Goal: Task Accomplishment & Management: Use online tool/utility

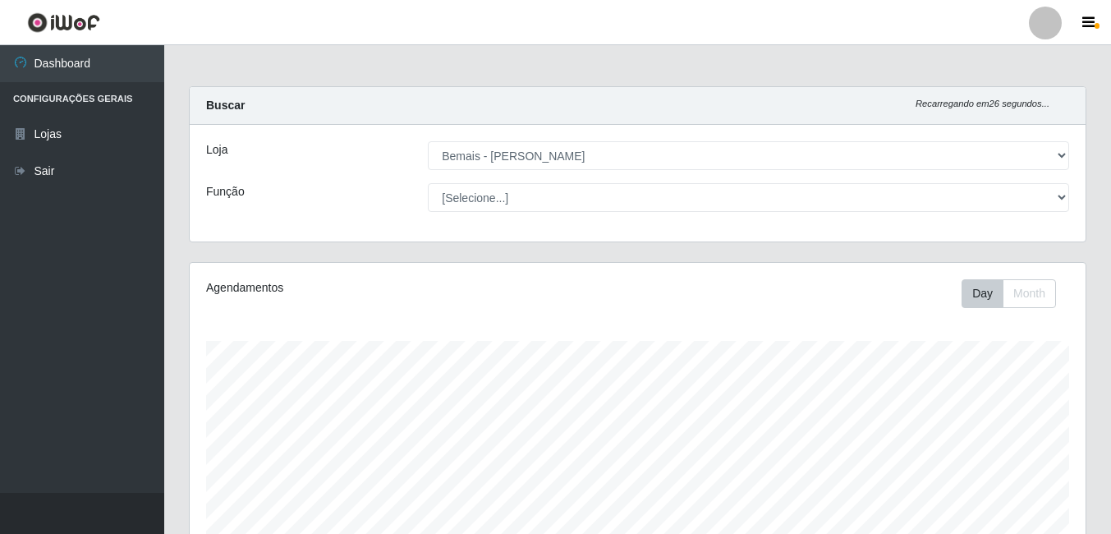
select select "230"
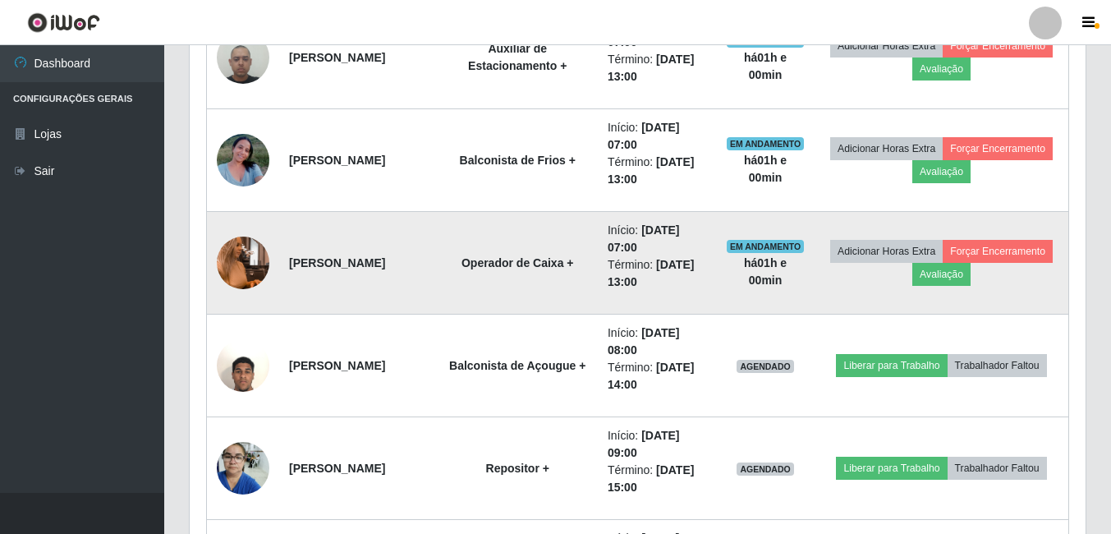
scroll to position [716, 0]
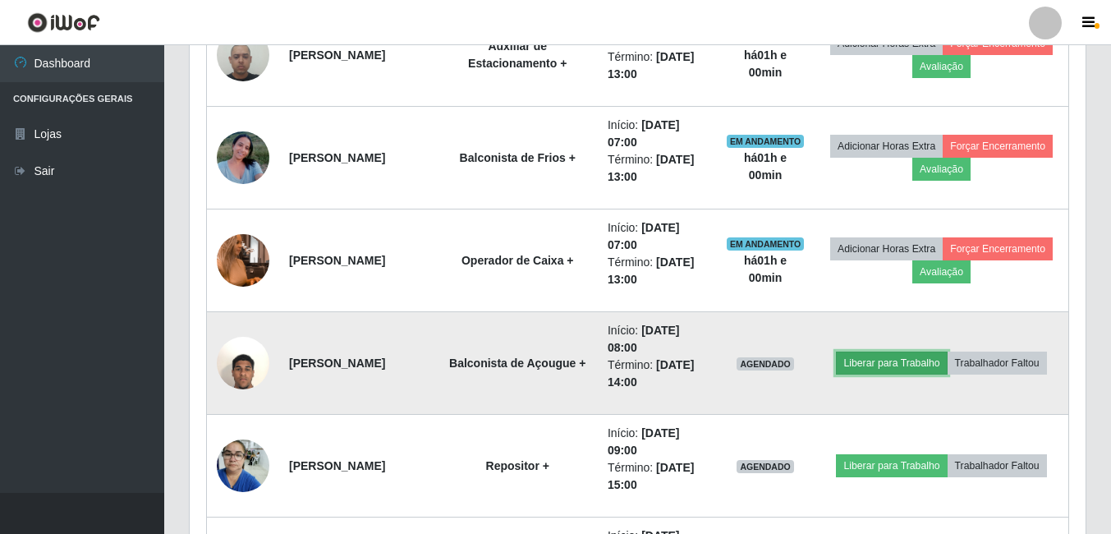
click at [906, 361] on button "Liberar para Trabalho" at bounding box center [891, 363] width 111 height 23
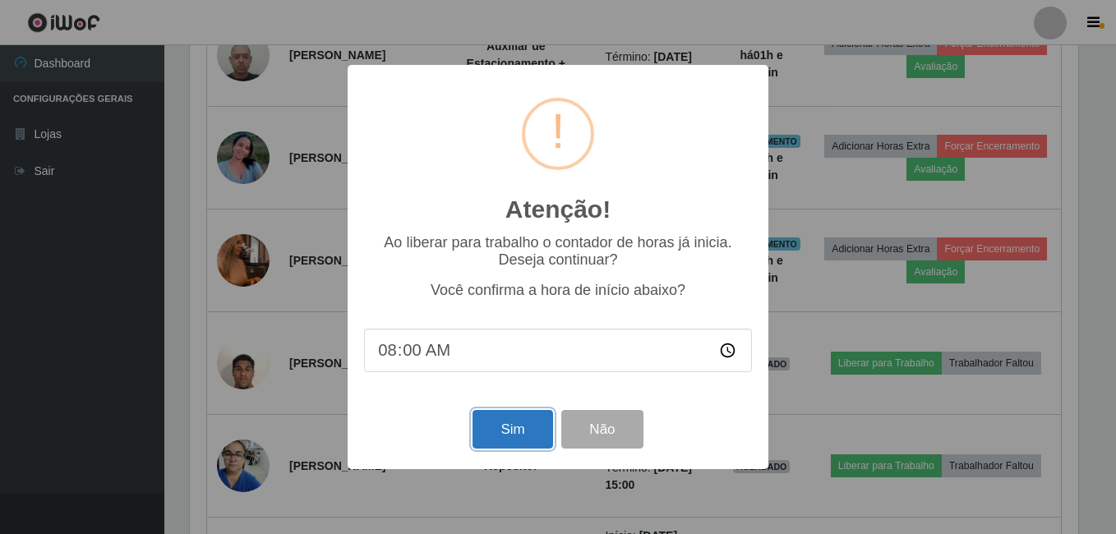
click at [495, 430] on button "Sim" at bounding box center [512, 429] width 80 height 39
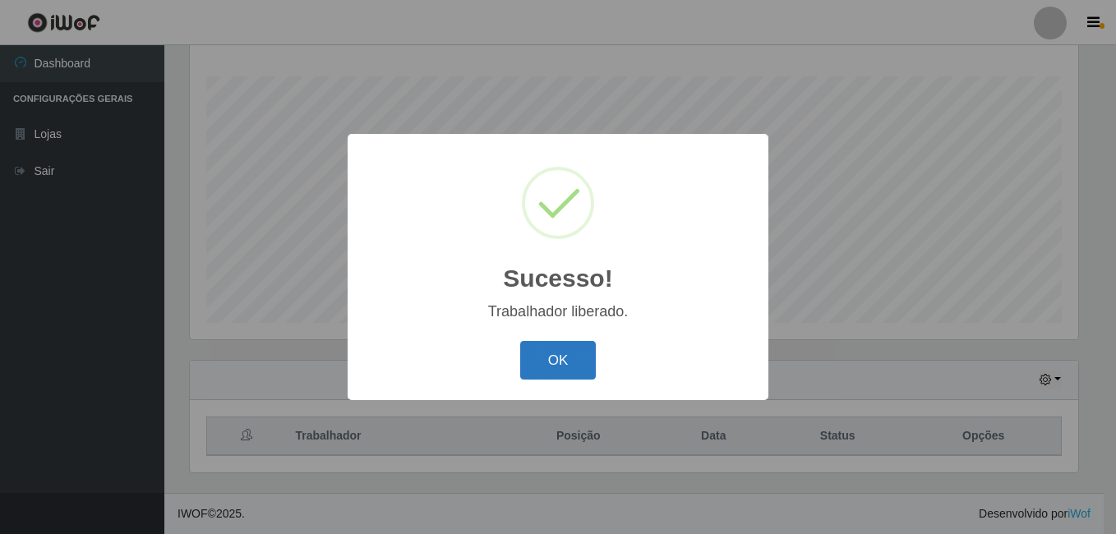
click at [552, 370] on button "OK" at bounding box center [558, 360] width 76 height 39
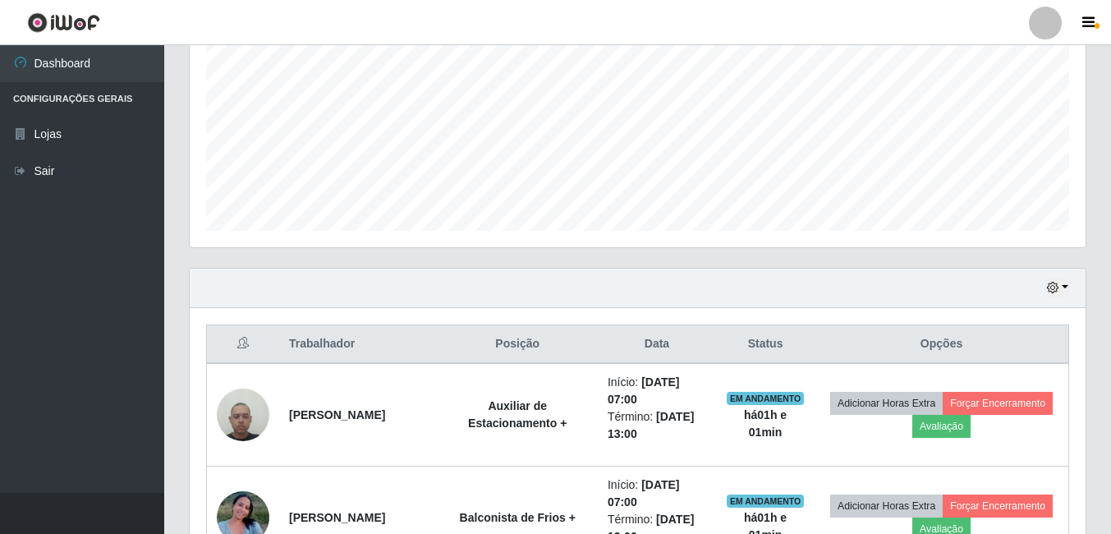
scroll to position [265, 0]
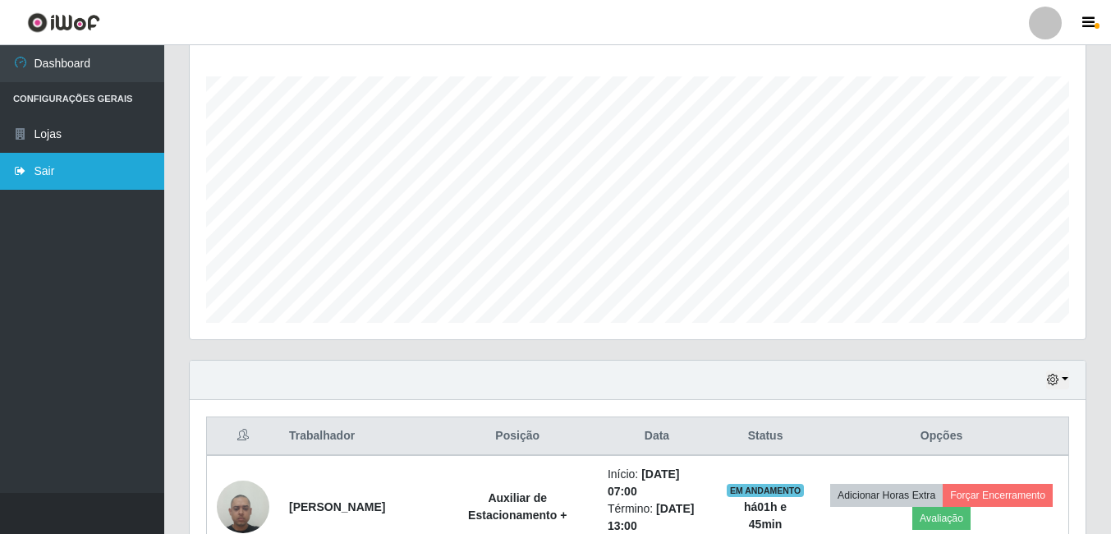
click at [53, 171] on link "Sair" at bounding box center [82, 171] width 164 height 37
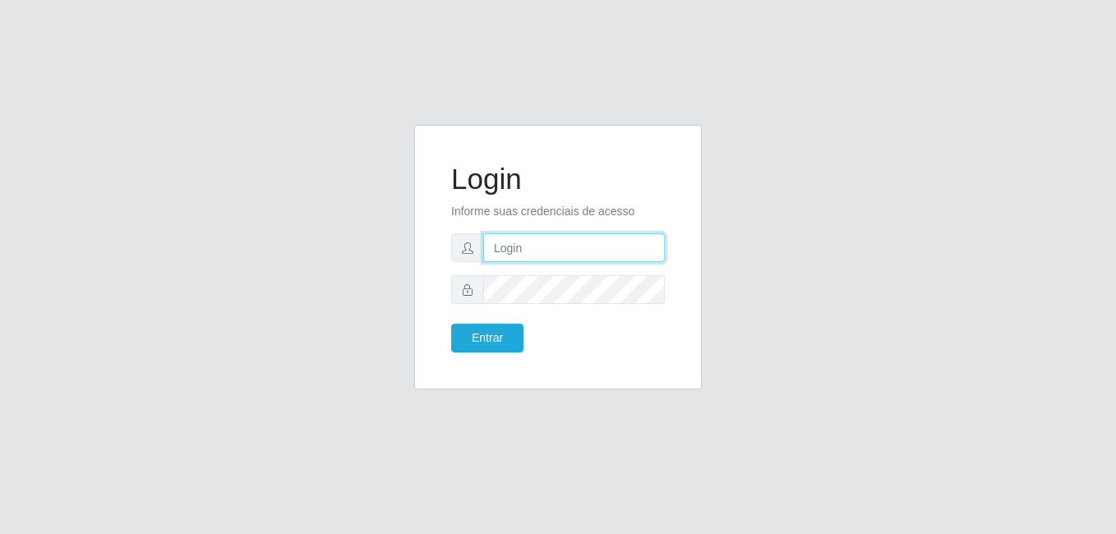
type input "[PERSON_NAME]"
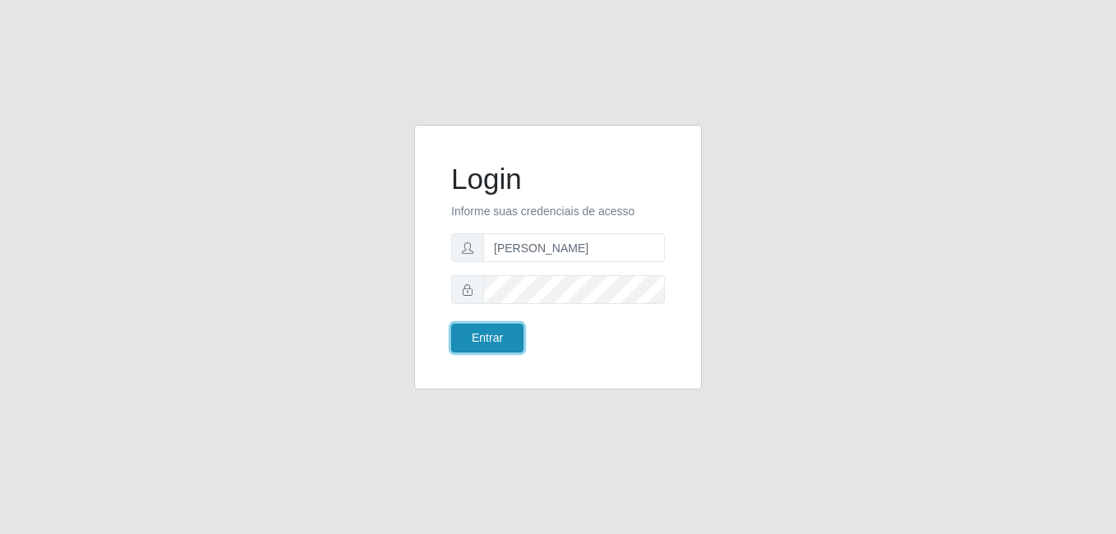
click at [469, 345] on button "Entrar" at bounding box center [487, 338] width 72 height 29
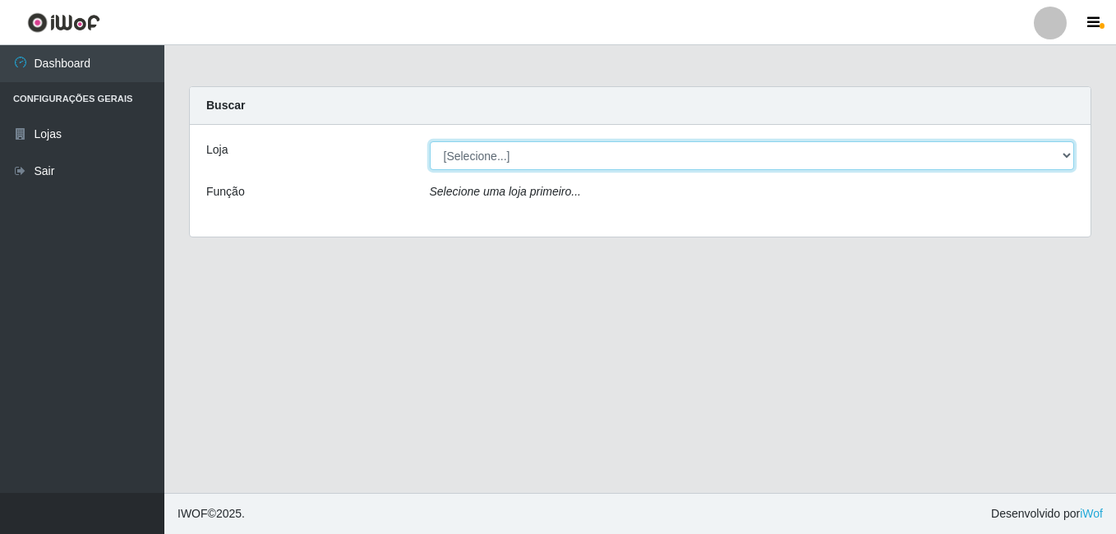
click at [587, 151] on select "[Selecione...] [PERSON_NAME]" at bounding box center [752, 155] width 645 height 29
select select "230"
click at [430, 141] on select "[Selecione...] [PERSON_NAME]" at bounding box center [752, 155] width 645 height 29
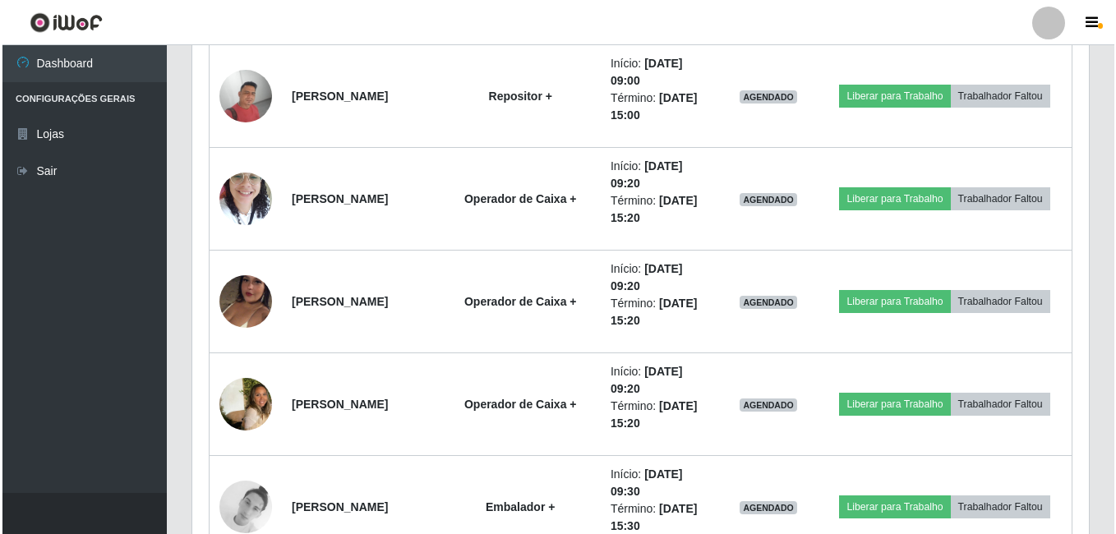
scroll to position [1476, 0]
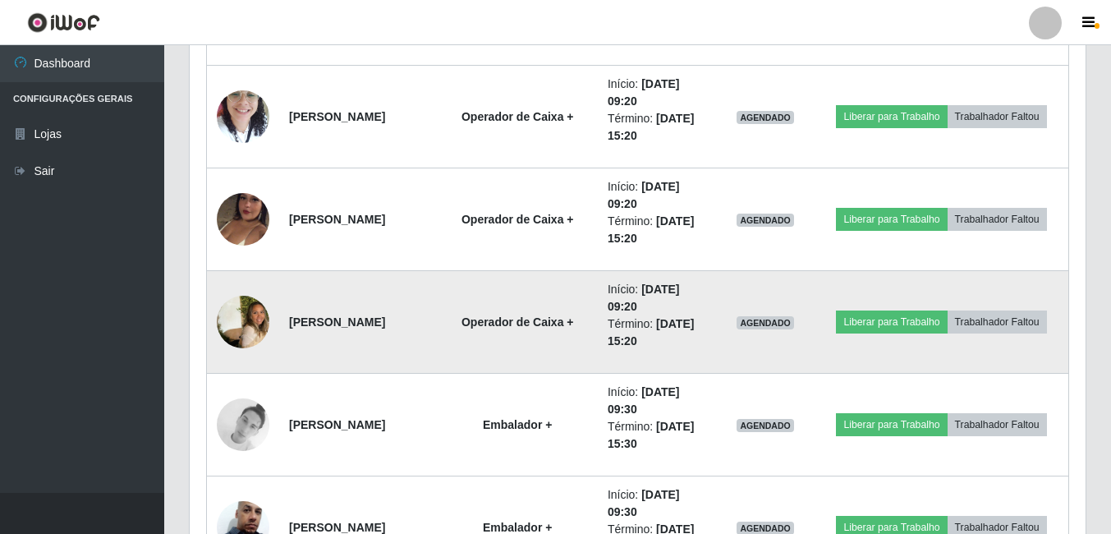
click at [246, 315] on img at bounding box center [243, 322] width 53 height 81
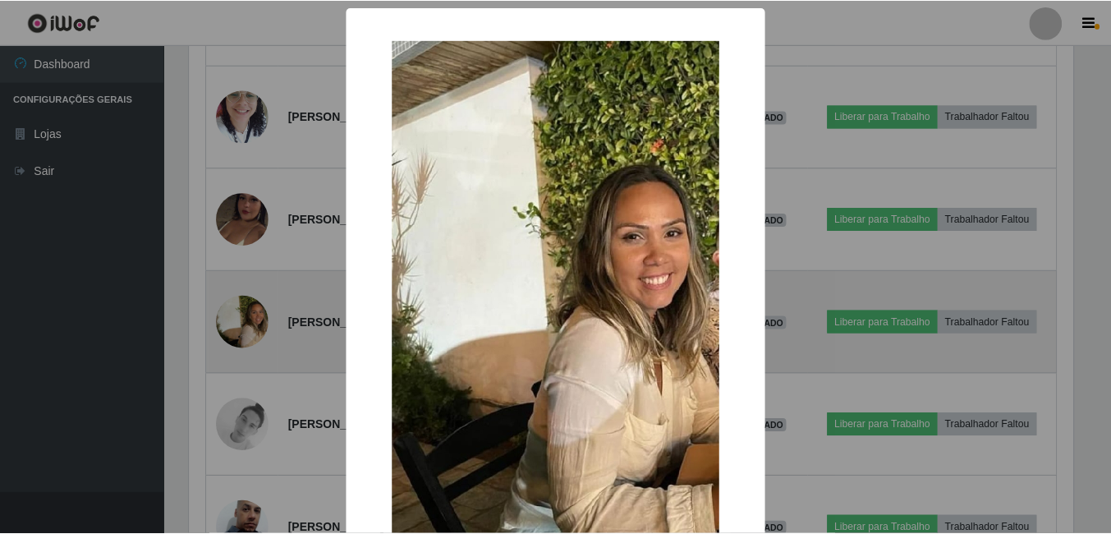
scroll to position [341, 888]
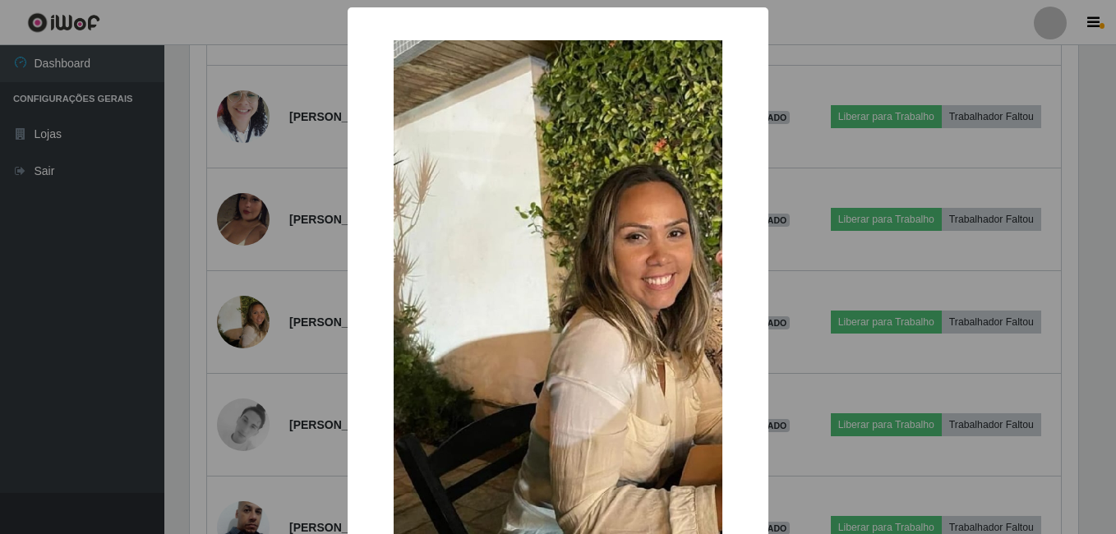
click at [185, 350] on div "× OK Cancel" at bounding box center [558, 267] width 1116 height 534
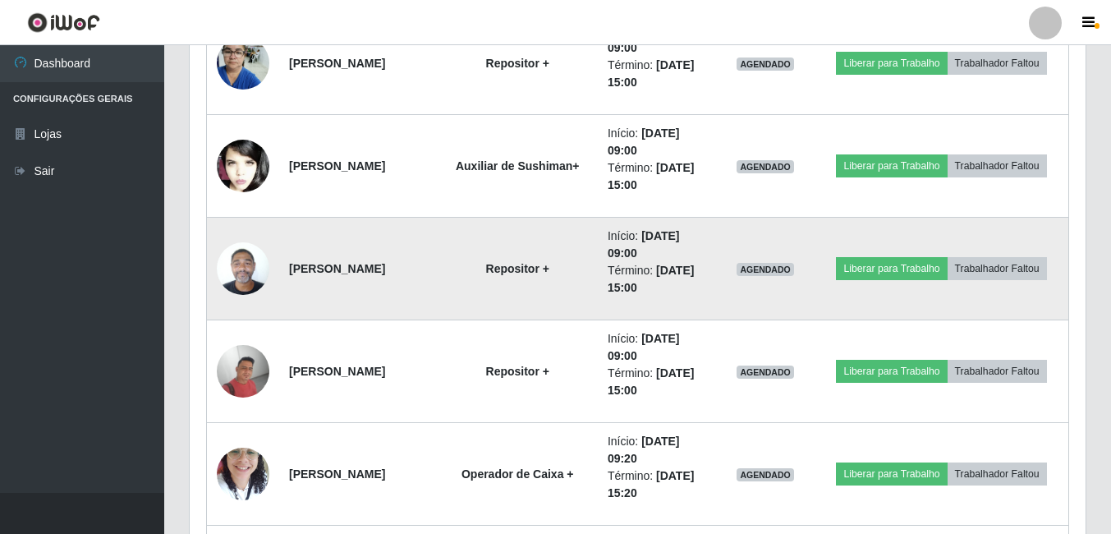
scroll to position [1148, 0]
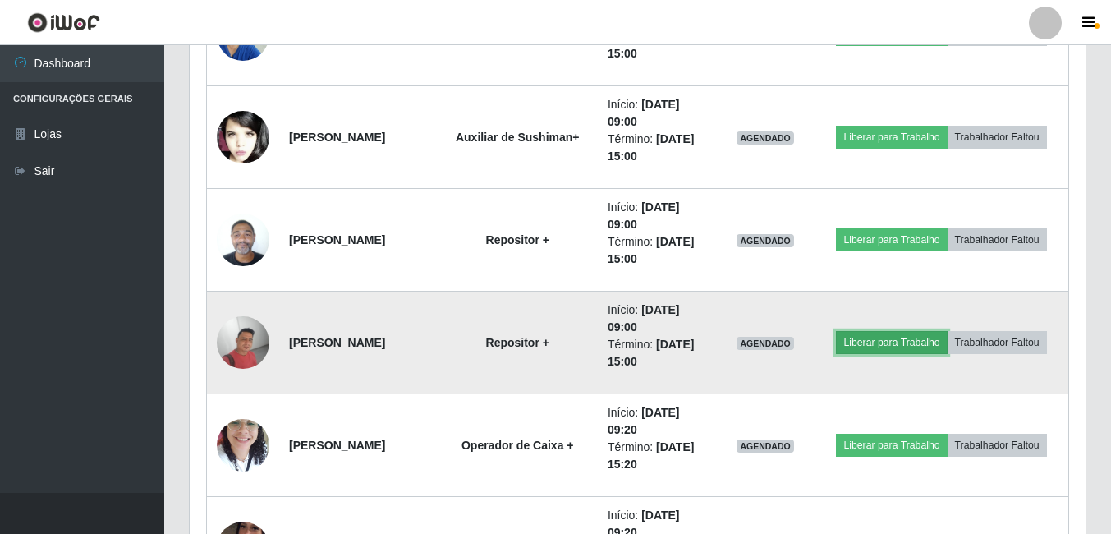
click at [872, 346] on button "Liberar para Trabalho" at bounding box center [891, 342] width 111 height 23
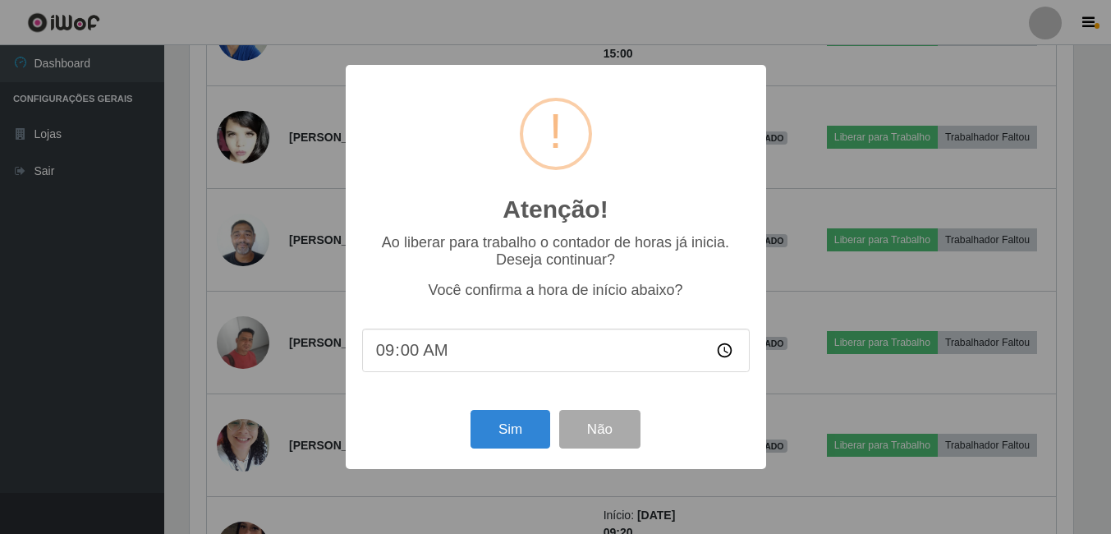
scroll to position [341, 888]
click at [490, 434] on button "Sim" at bounding box center [512, 429] width 80 height 39
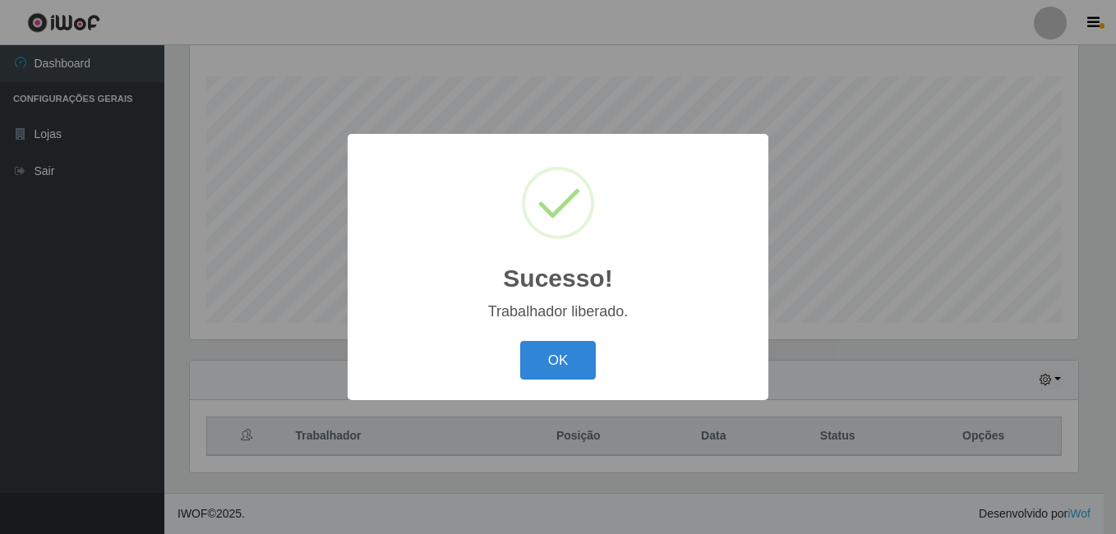
click at [520, 341] on button "OK" at bounding box center [558, 360] width 76 height 39
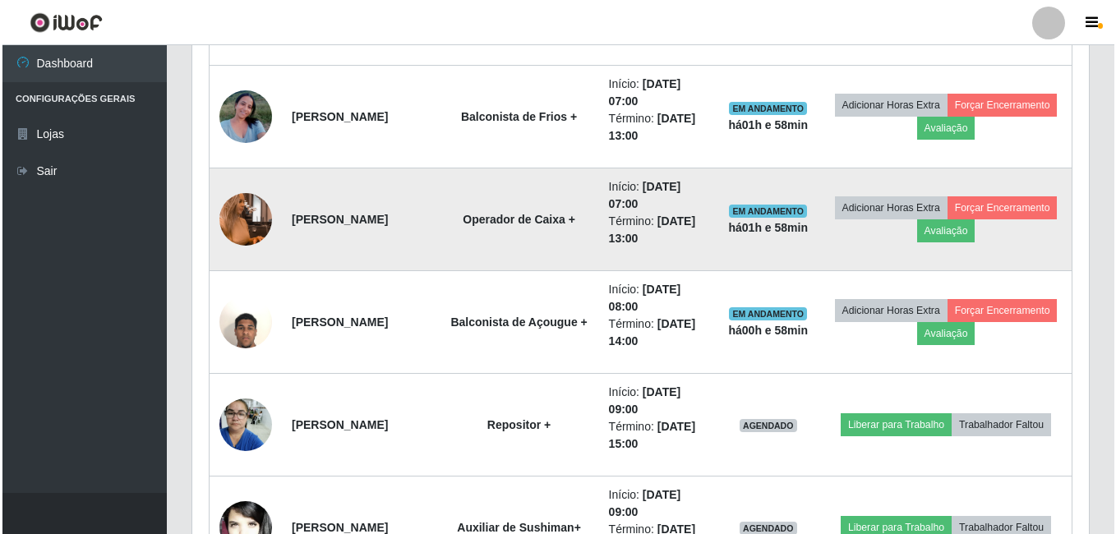
scroll to position [1004, 0]
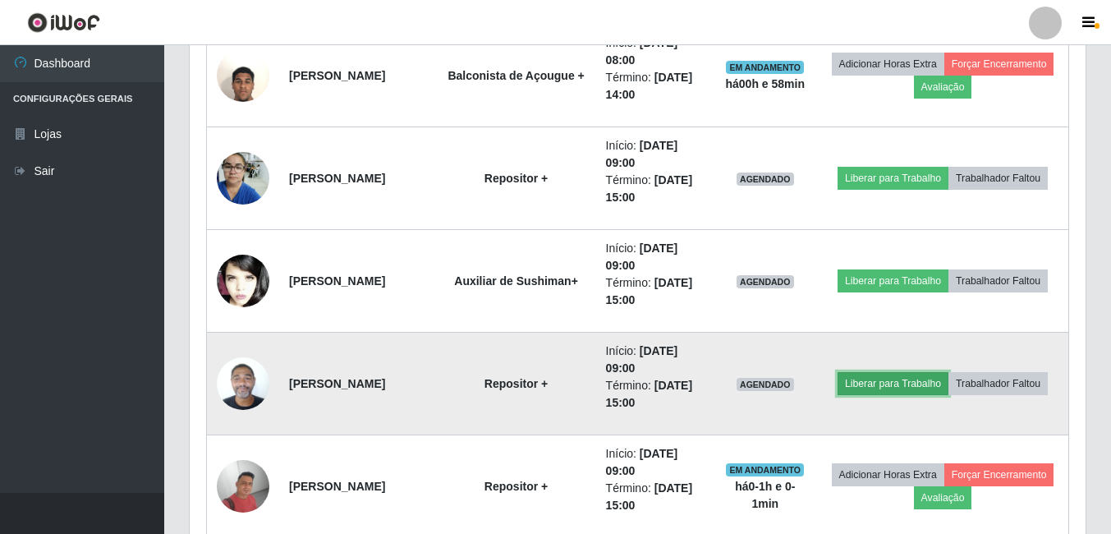
click at [922, 384] on button "Liberar para Trabalho" at bounding box center [893, 383] width 111 height 23
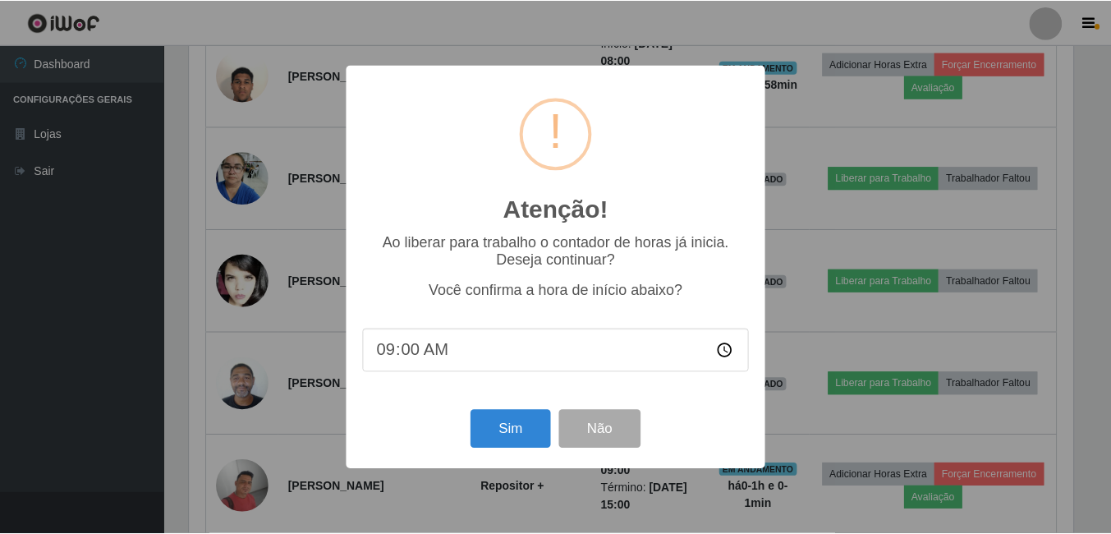
scroll to position [341, 888]
click at [531, 435] on button "Sim" at bounding box center [512, 429] width 80 height 39
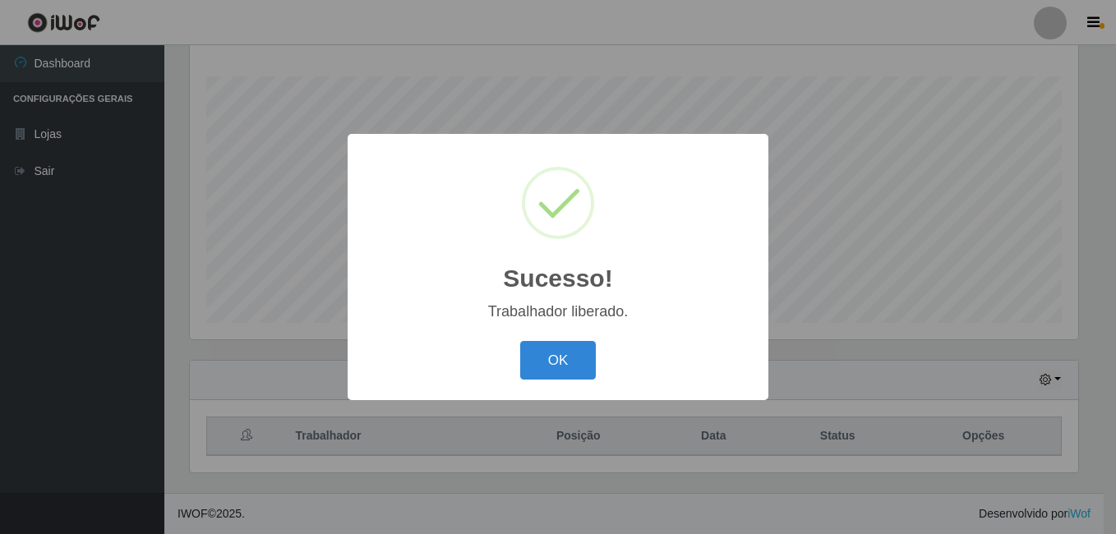
click at [520, 341] on button "OK" at bounding box center [558, 360] width 76 height 39
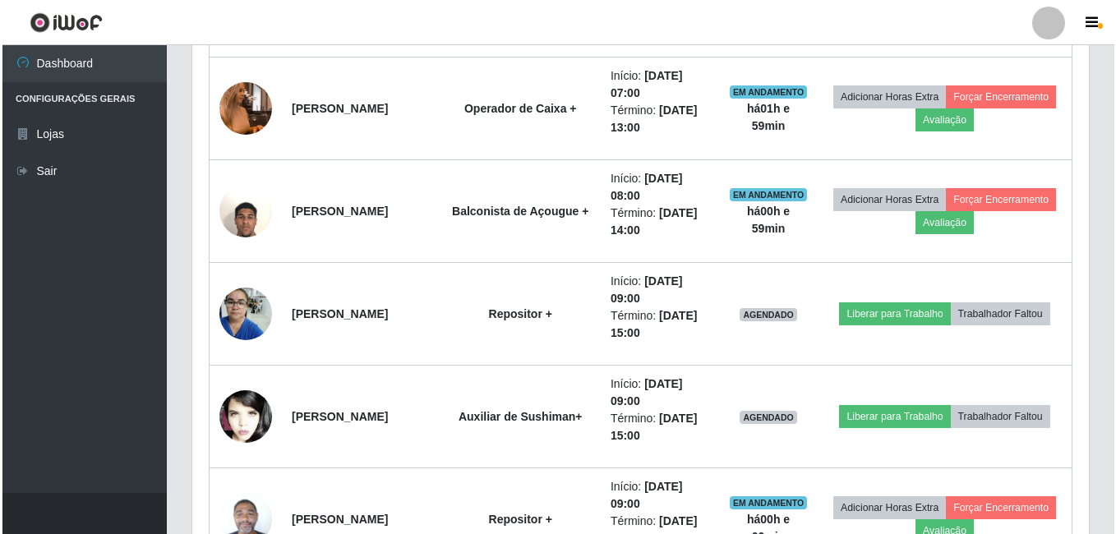
scroll to position [840, 0]
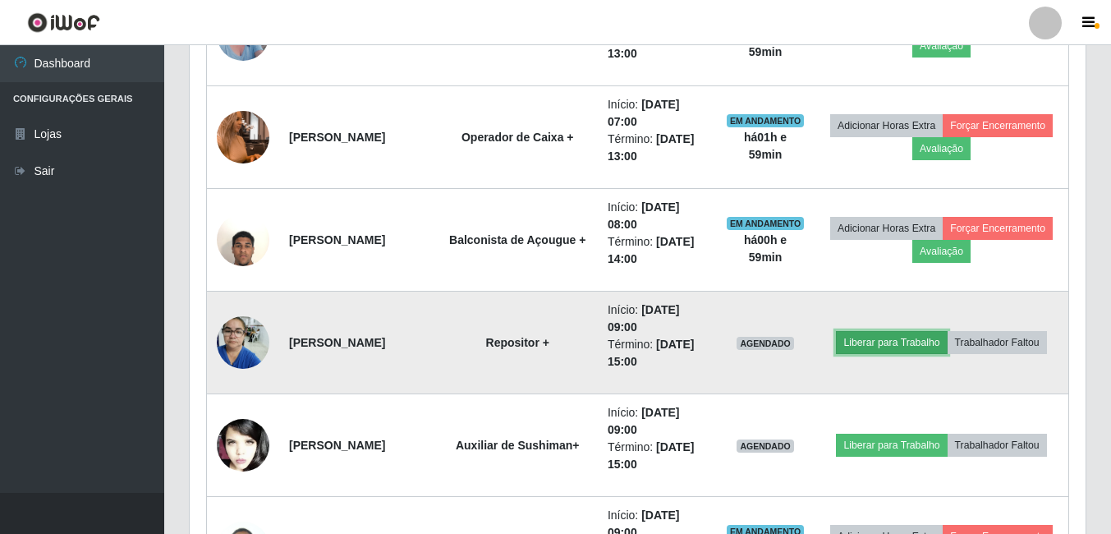
click at [883, 339] on button "Liberar para Trabalho" at bounding box center [891, 342] width 111 height 23
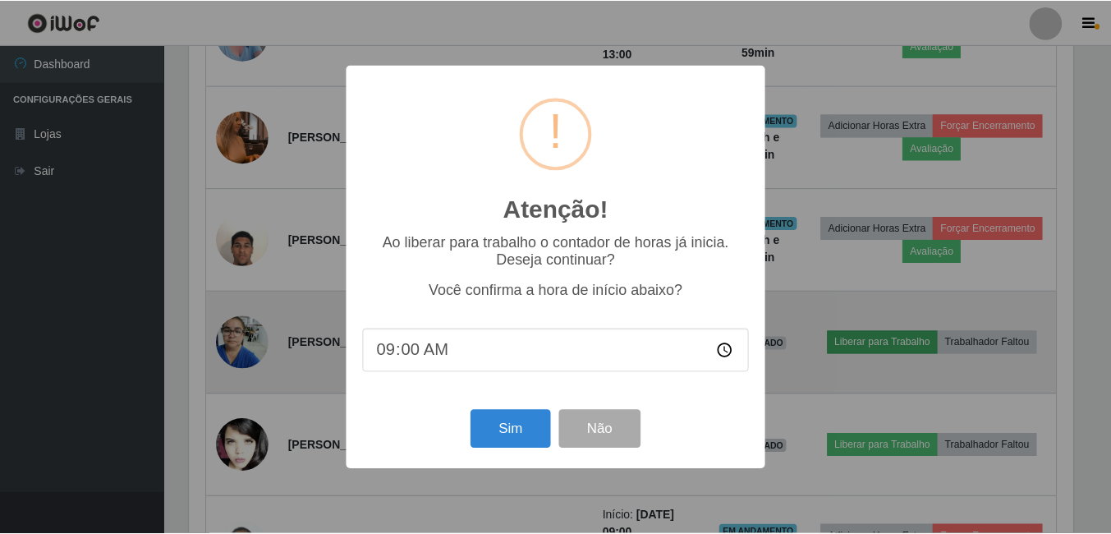
scroll to position [341, 888]
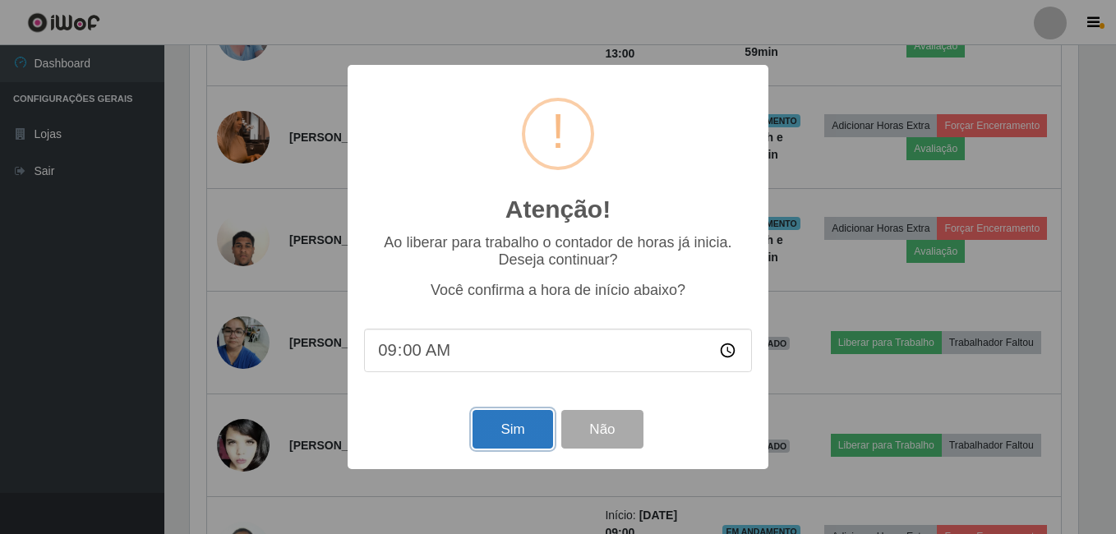
click at [492, 425] on button "Sim" at bounding box center [512, 429] width 80 height 39
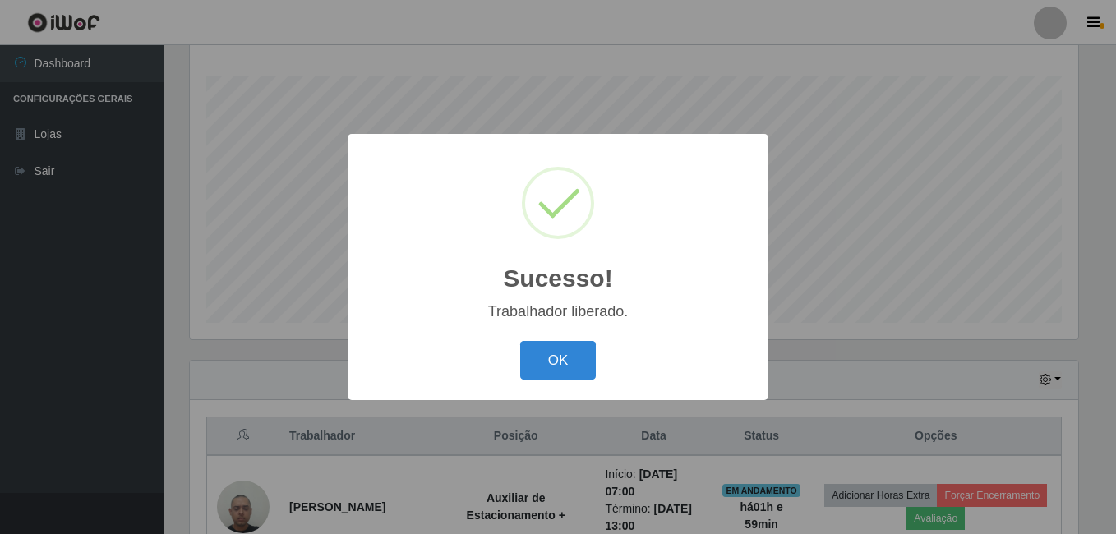
click at [520, 341] on button "OK" at bounding box center [558, 360] width 76 height 39
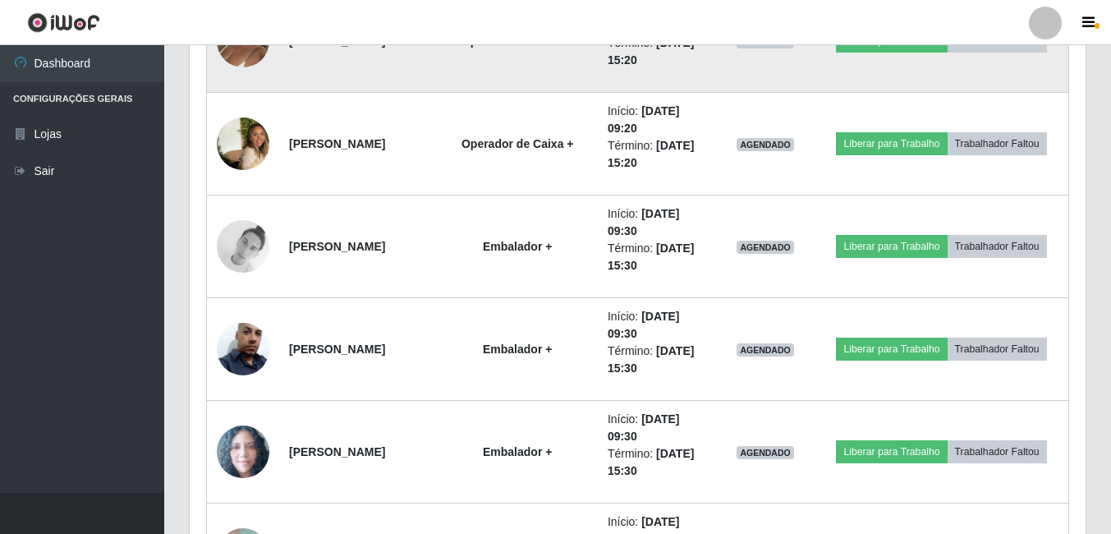
scroll to position [1497, 0]
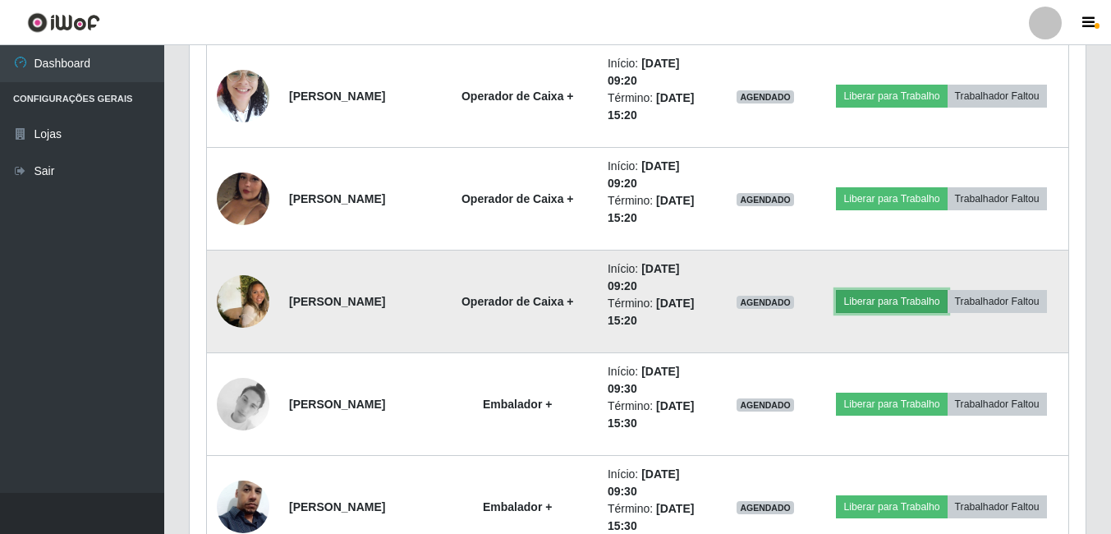
click at [882, 305] on button "Liberar para Trabalho" at bounding box center [891, 301] width 111 height 23
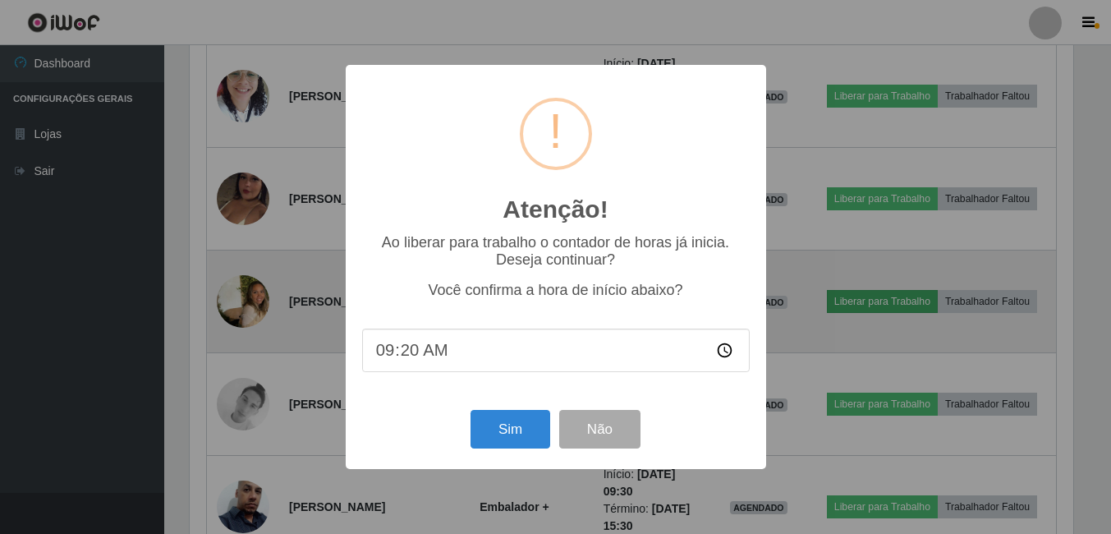
scroll to position [341, 888]
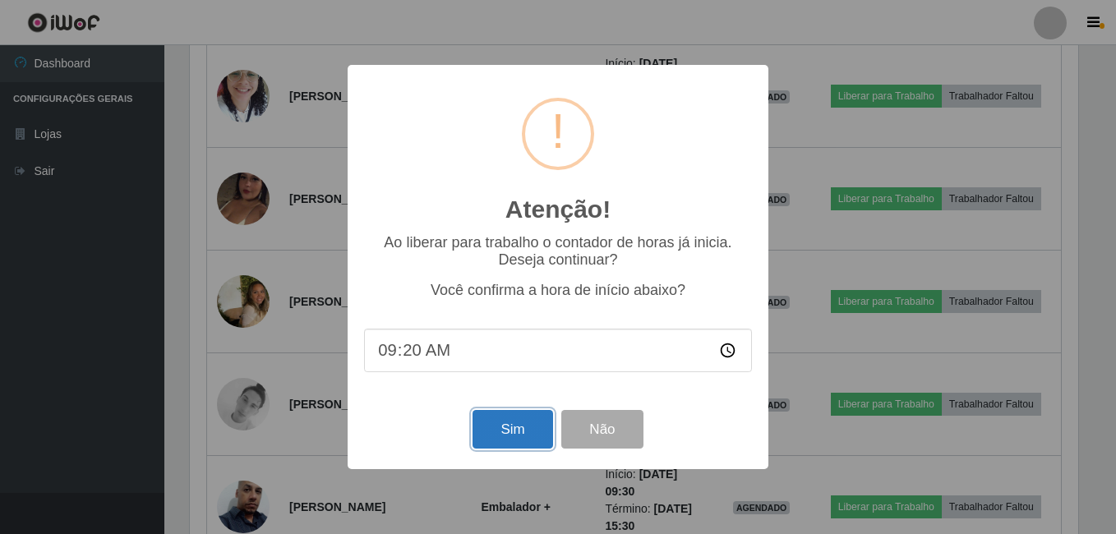
click at [528, 445] on button "Sim" at bounding box center [512, 429] width 80 height 39
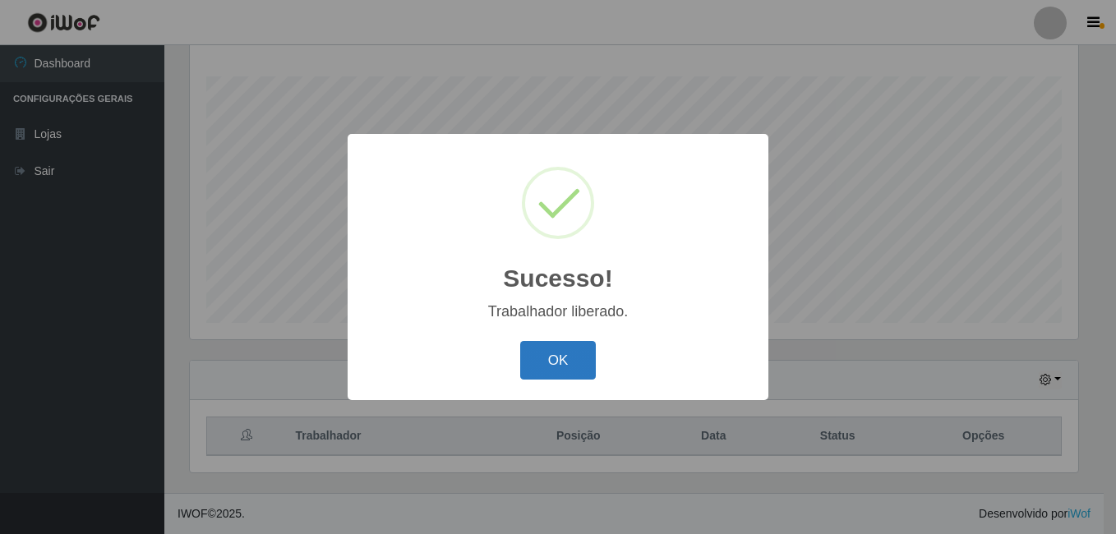
click at [534, 366] on button "OK" at bounding box center [558, 360] width 76 height 39
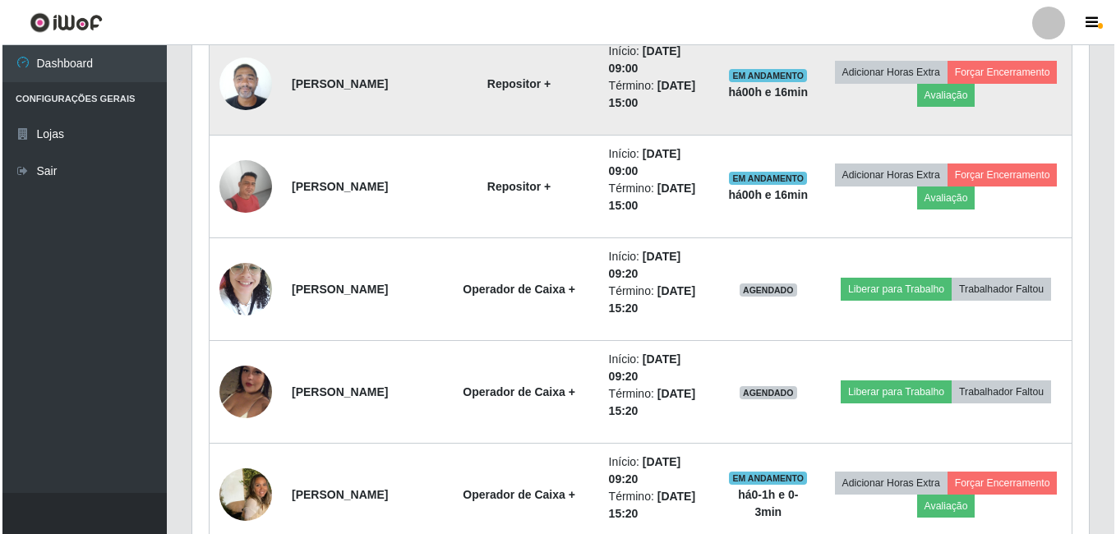
scroll to position [1332, 0]
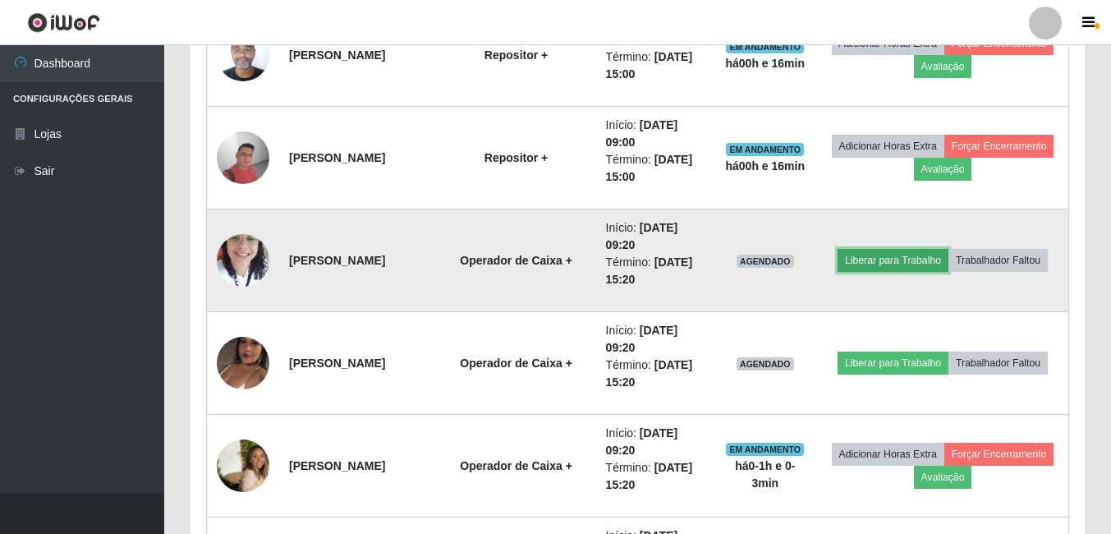
click at [886, 265] on button "Liberar para Trabalho" at bounding box center [893, 260] width 111 height 23
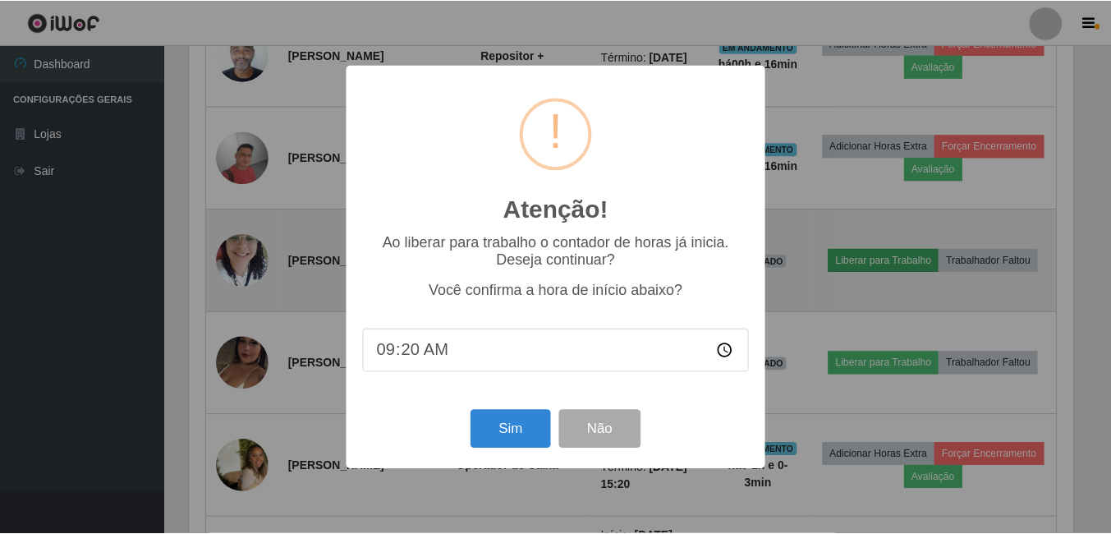
scroll to position [341, 888]
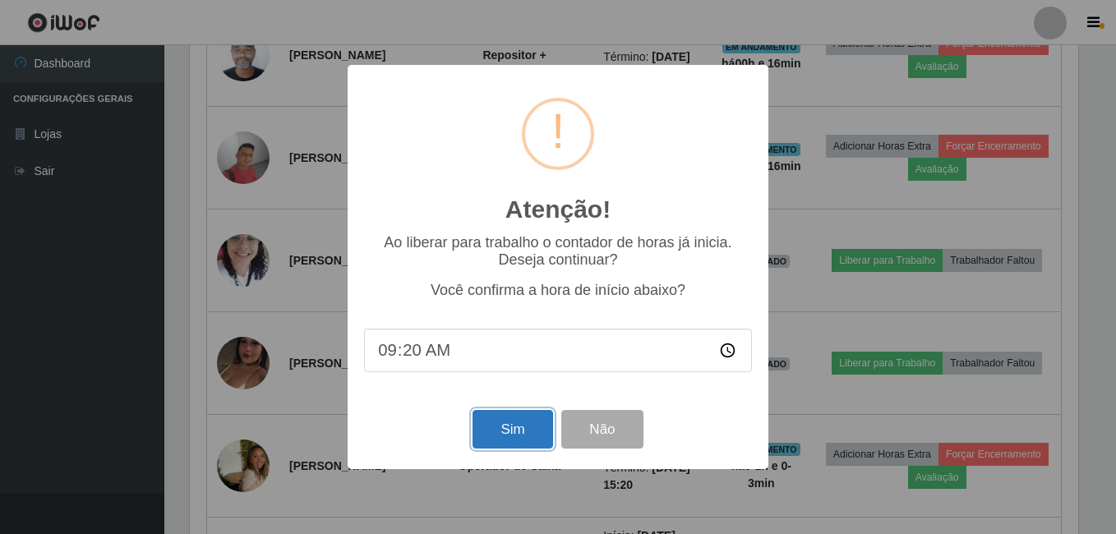
click at [508, 426] on button "Sim" at bounding box center [512, 429] width 80 height 39
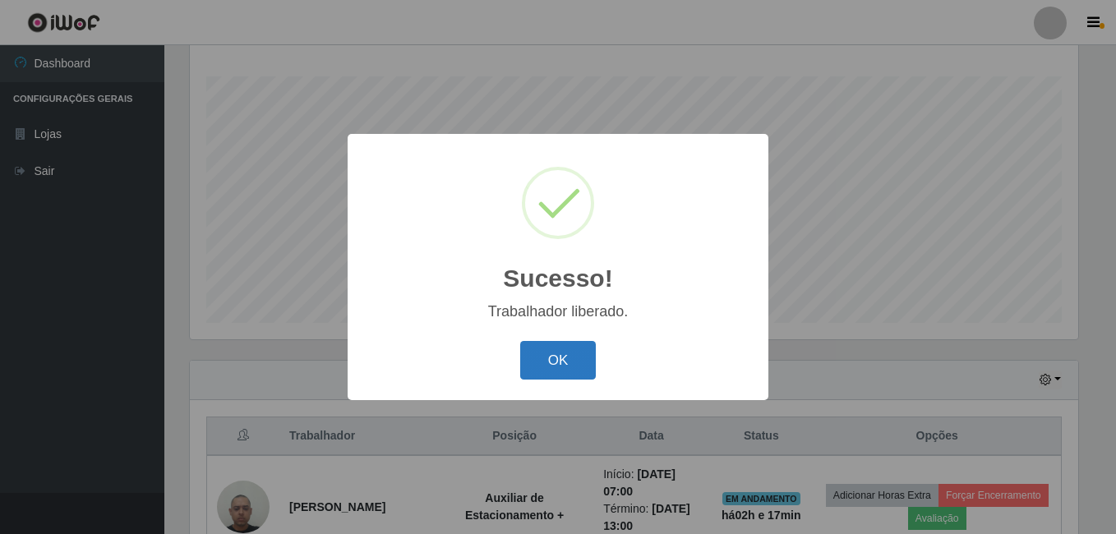
click at [545, 356] on button "OK" at bounding box center [558, 360] width 76 height 39
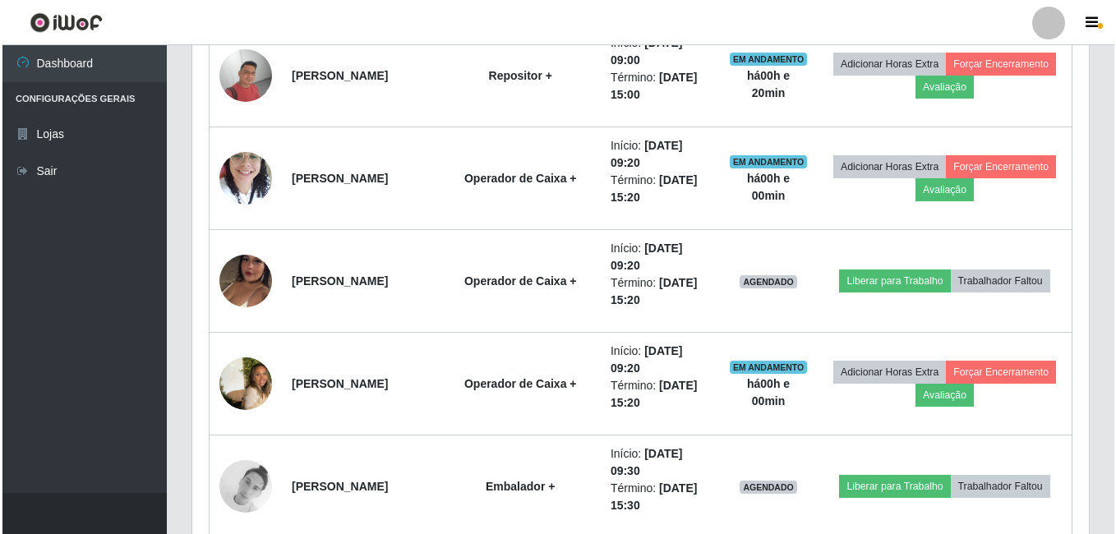
scroll to position [1497, 0]
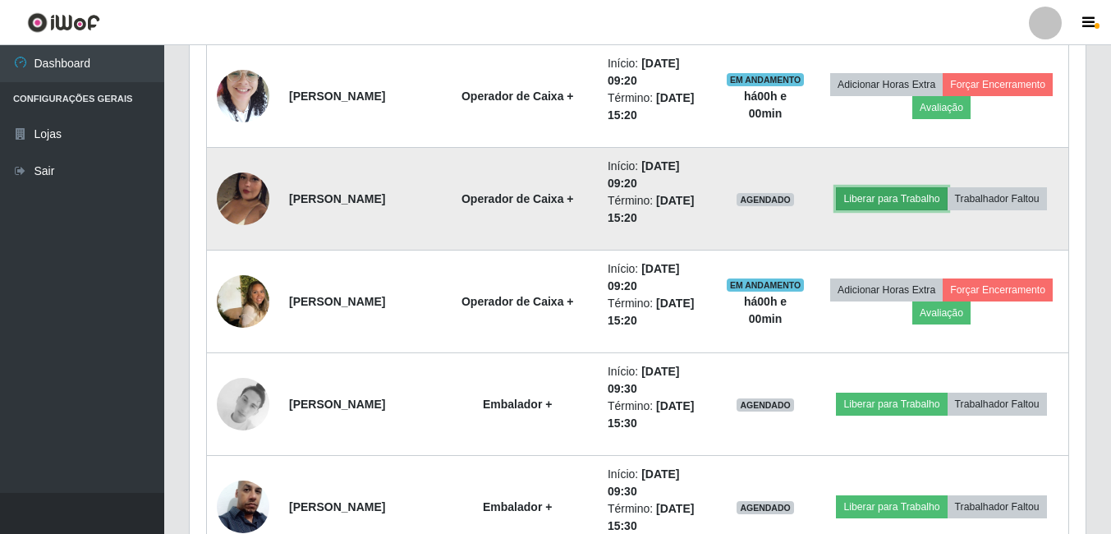
click at [897, 200] on button "Liberar para Trabalho" at bounding box center [891, 198] width 111 height 23
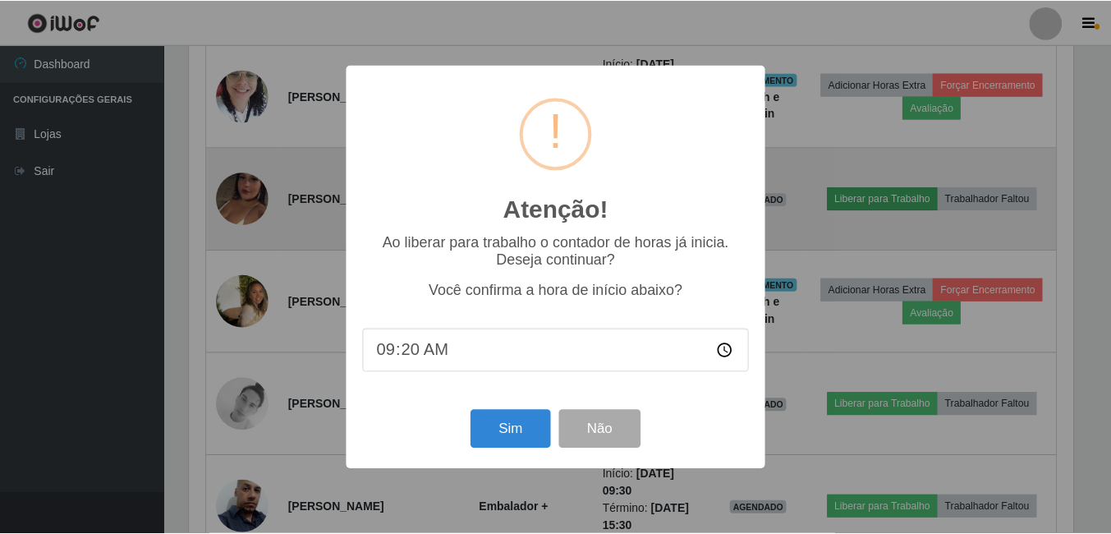
scroll to position [341, 888]
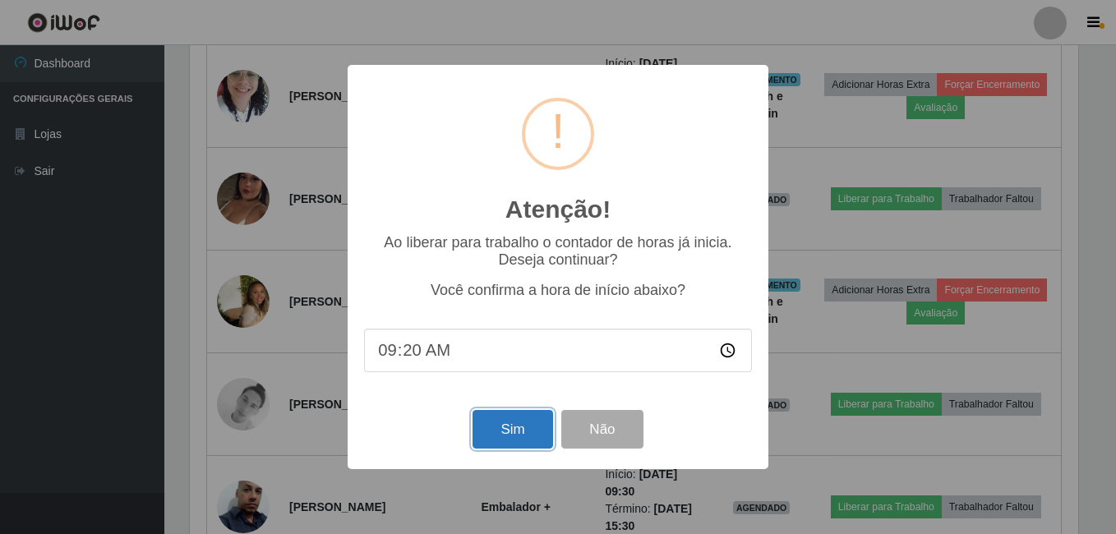
click at [521, 438] on button "Sim" at bounding box center [512, 429] width 80 height 39
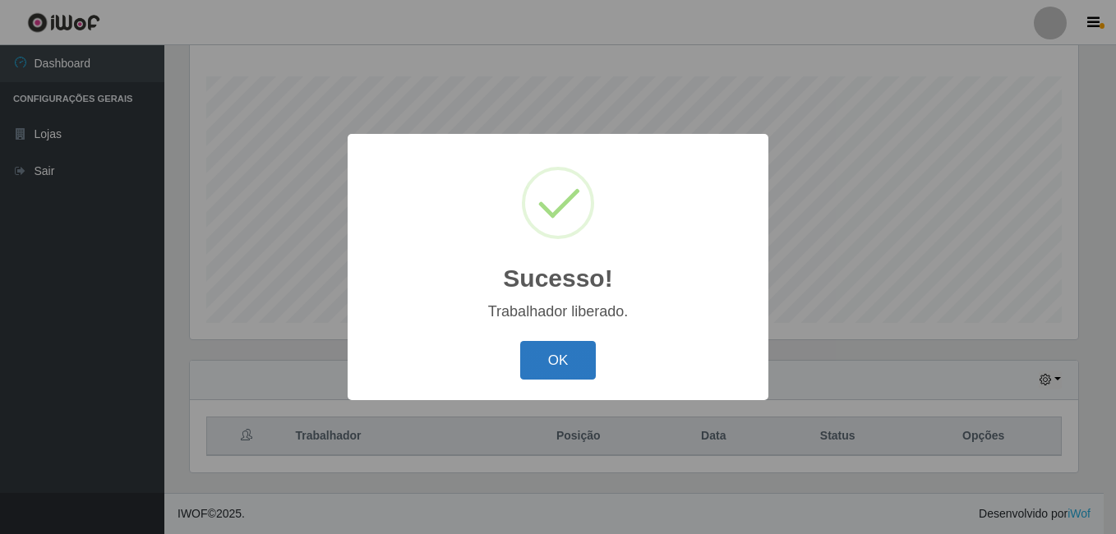
click at [551, 358] on button "OK" at bounding box center [558, 360] width 76 height 39
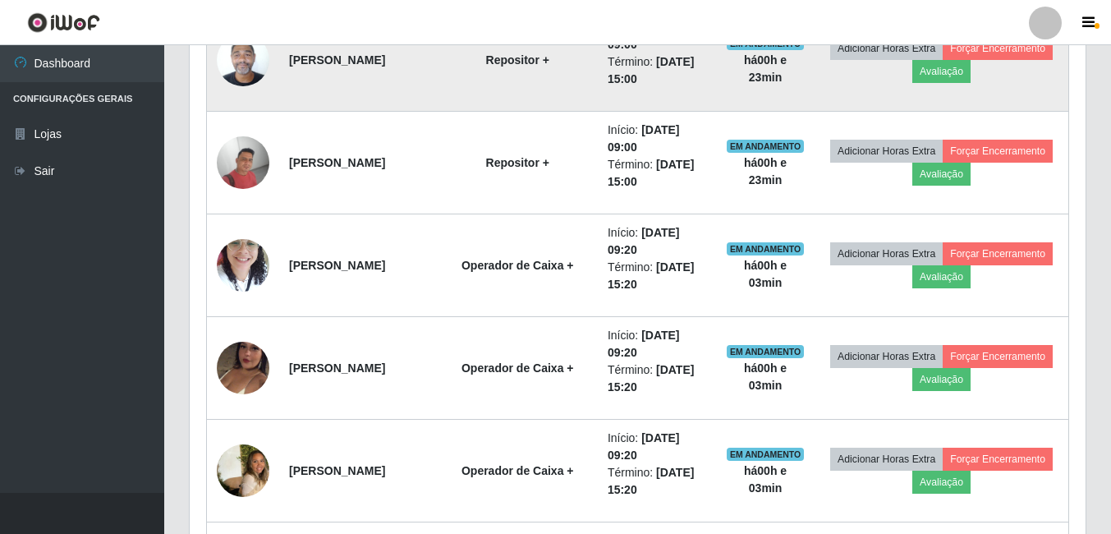
scroll to position [1332, 0]
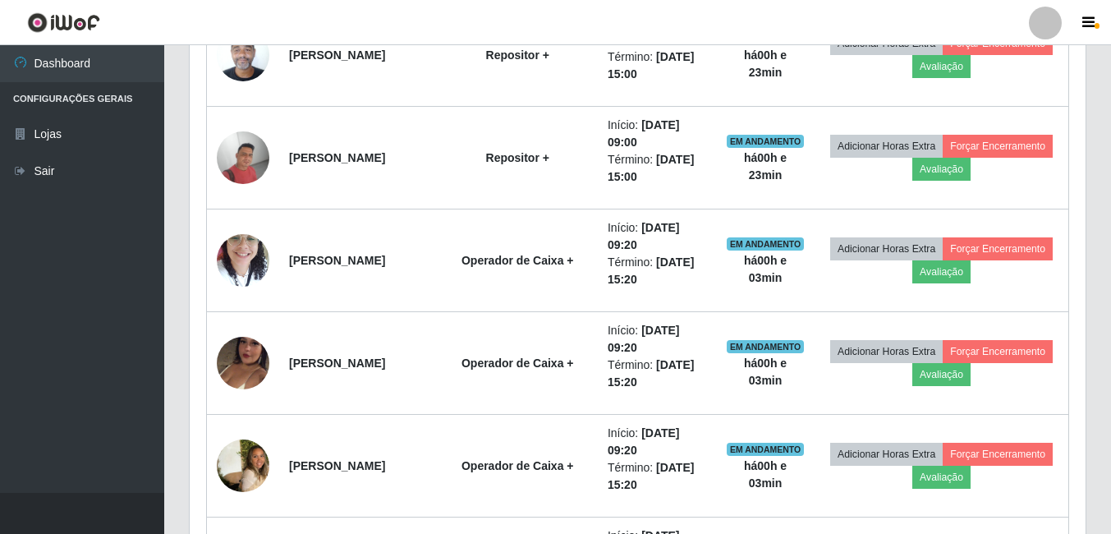
click at [280, 29] on header "Perfil Alterar Senha Sair" at bounding box center [555, 22] width 1111 height 45
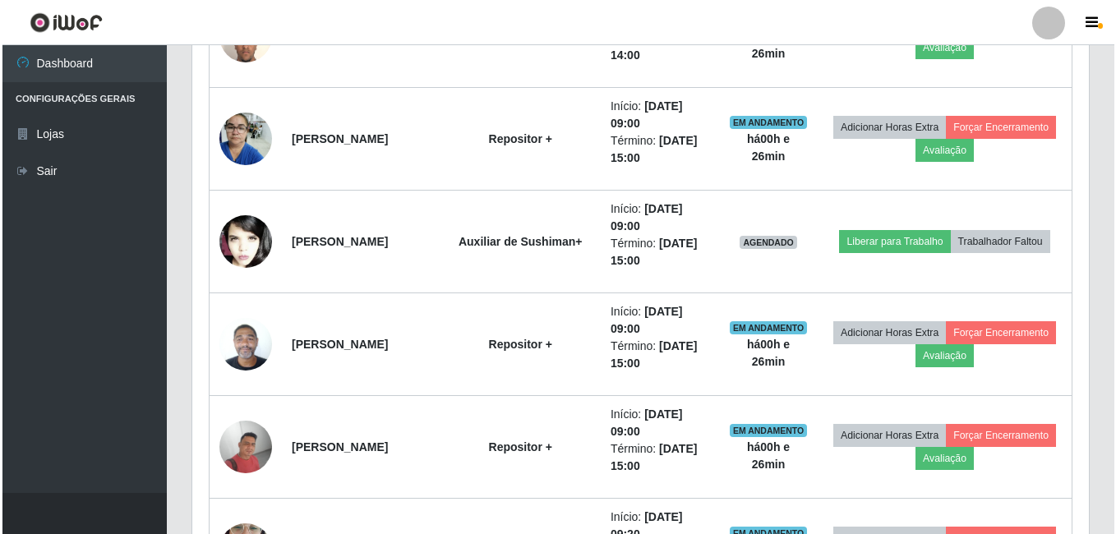
scroll to position [1004, 0]
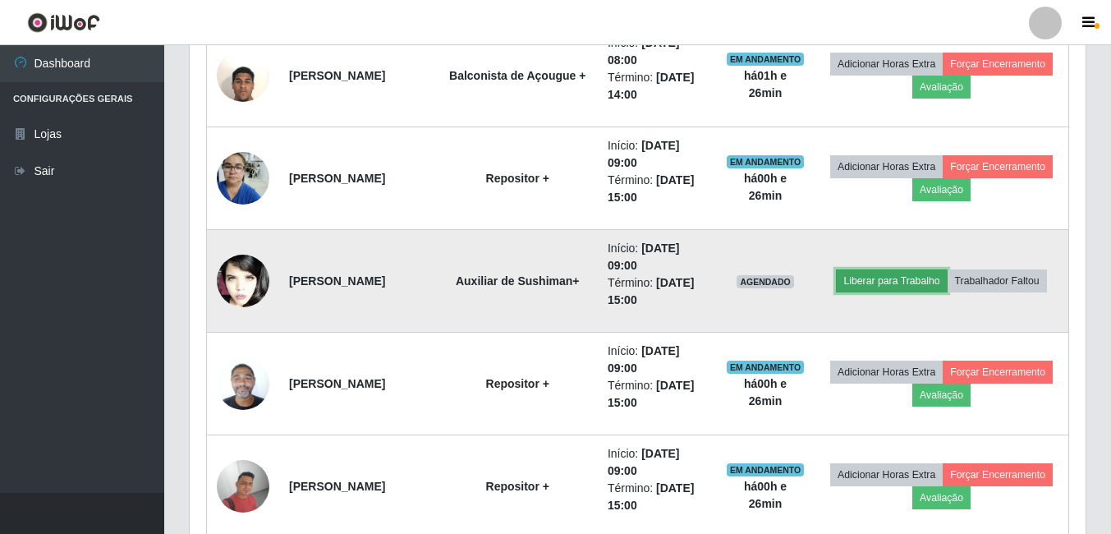
click at [902, 287] on button "Liberar para Trabalho" at bounding box center [891, 280] width 111 height 23
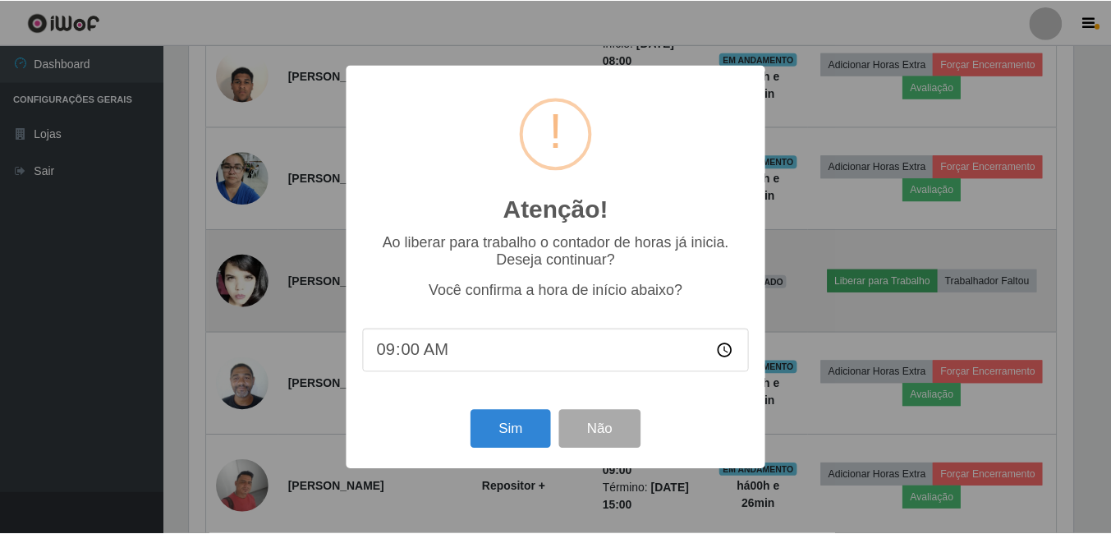
scroll to position [341, 888]
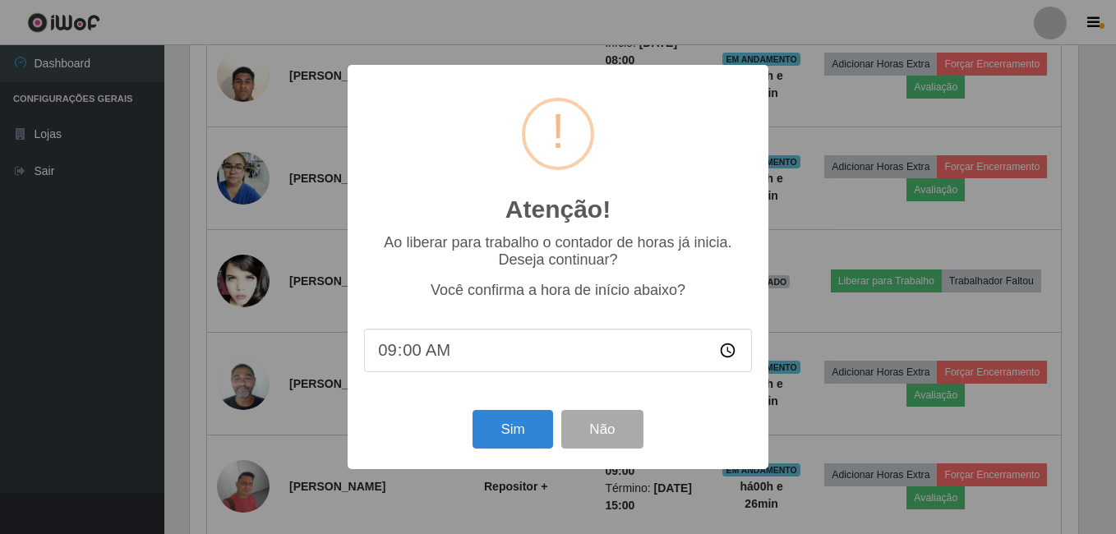
click at [411, 356] on input "09:00" at bounding box center [558, 351] width 388 height 44
type input "09:26"
click at [494, 422] on button "Sim" at bounding box center [512, 429] width 80 height 39
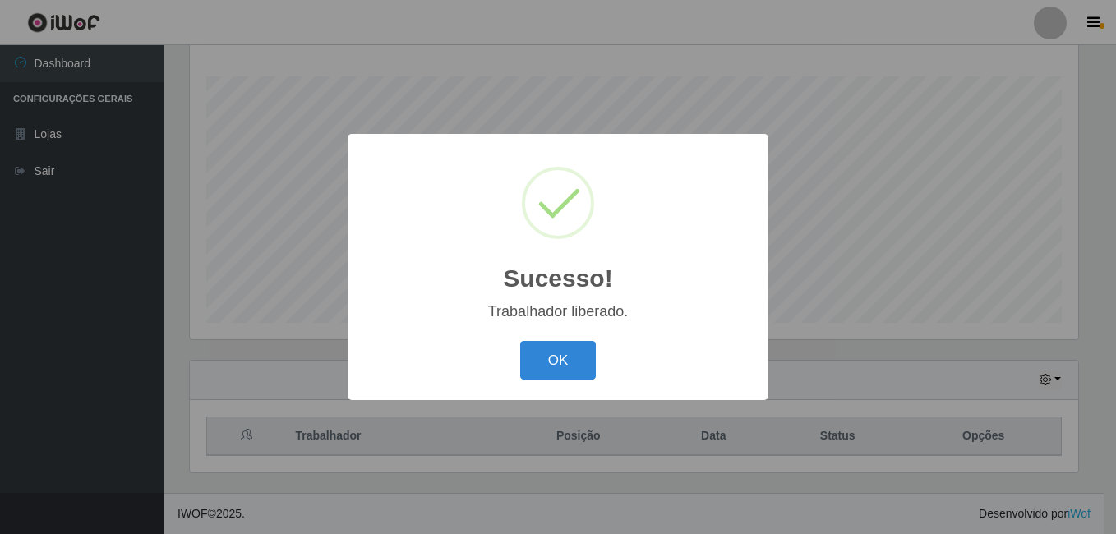
click at [520, 341] on button "OK" at bounding box center [558, 360] width 76 height 39
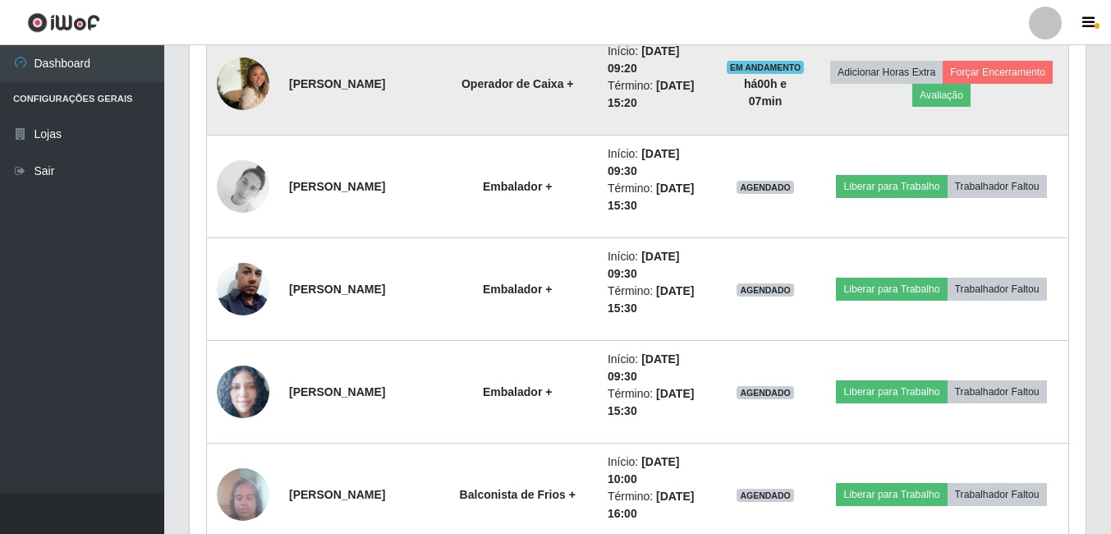
scroll to position [1743, 0]
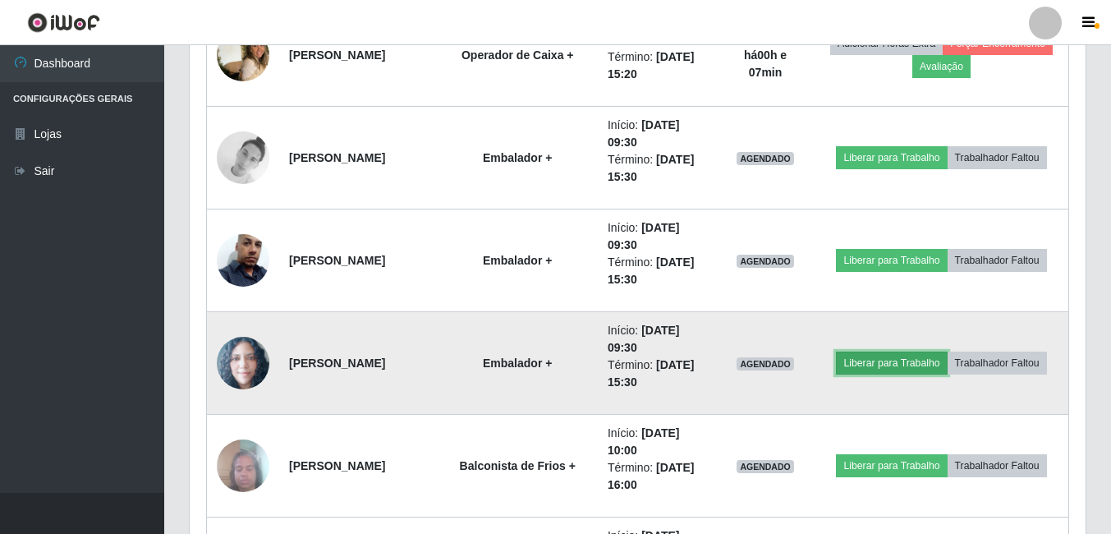
click at [859, 364] on button "Liberar para Trabalho" at bounding box center [891, 363] width 111 height 23
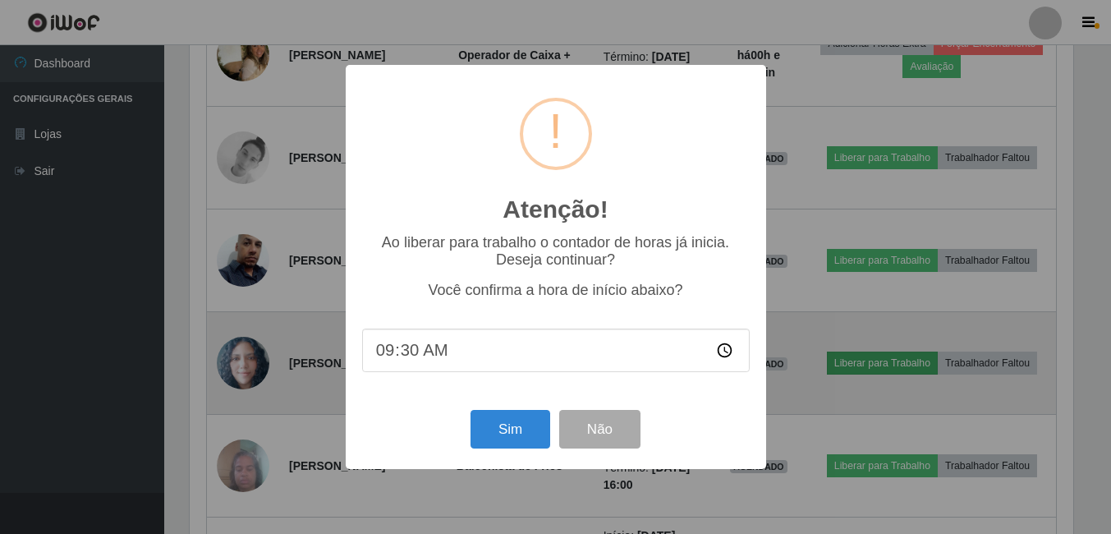
scroll to position [341, 888]
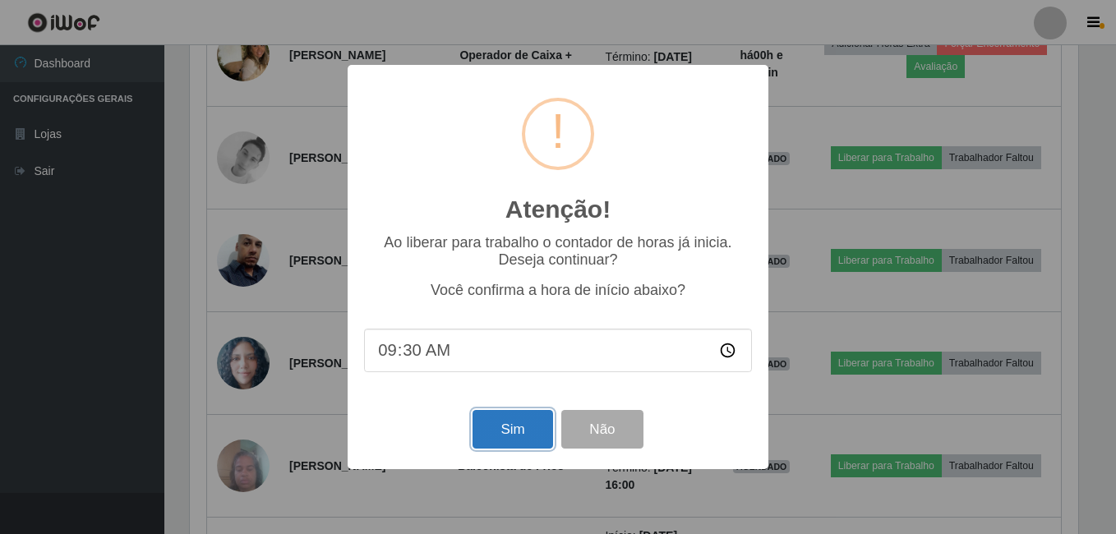
click at [508, 427] on button "Sim" at bounding box center [512, 429] width 80 height 39
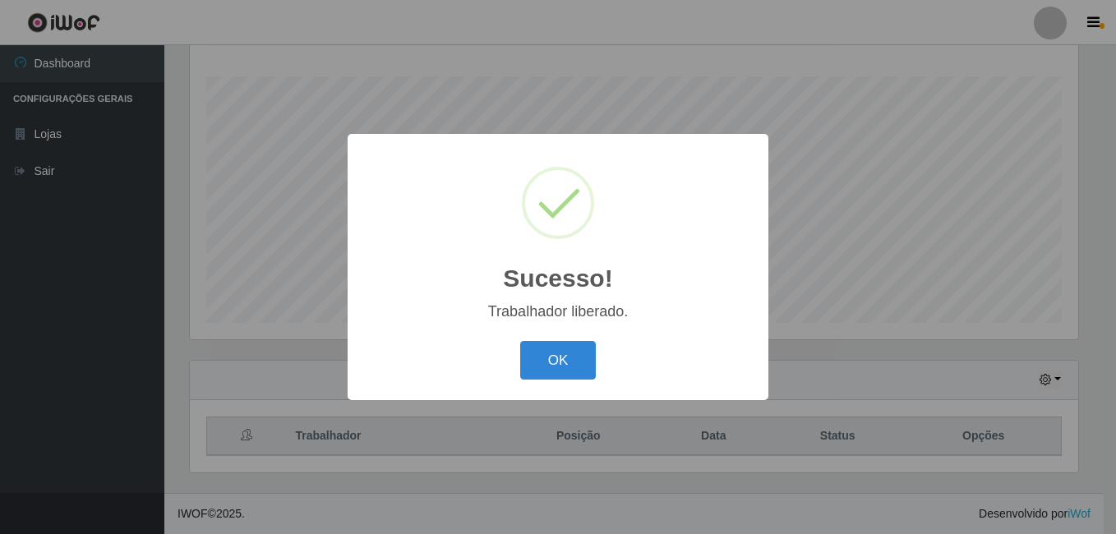
click at [520, 341] on button "OK" at bounding box center [558, 360] width 76 height 39
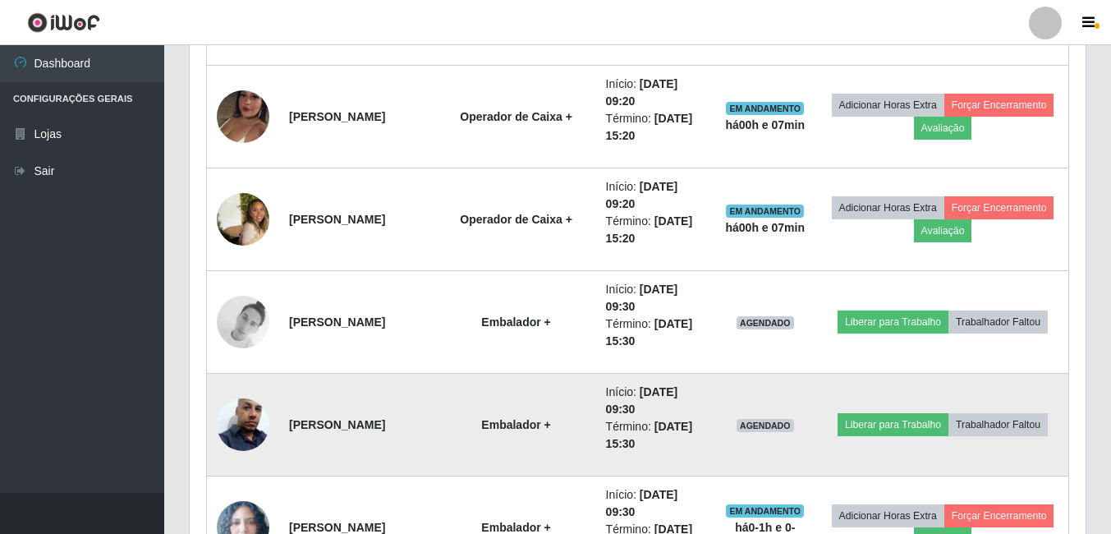
scroll to position [1661, 0]
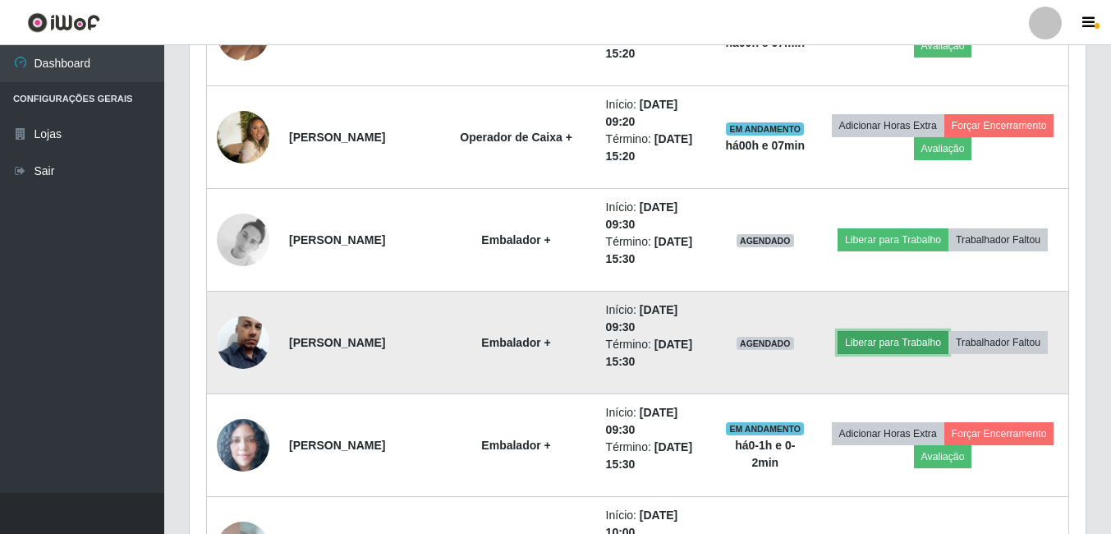
click at [878, 335] on button "Liberar para Trabalho" at bounding box center [893, 342] width 111 height 23
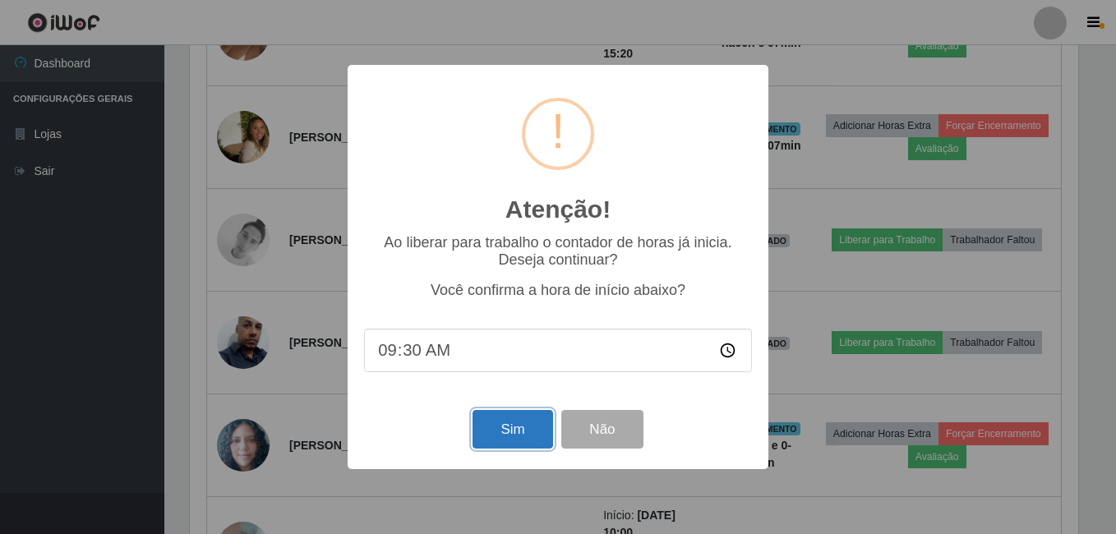
click at [509, 432] on button "Sim" at bounding box center [512, 429] width 80 height 39
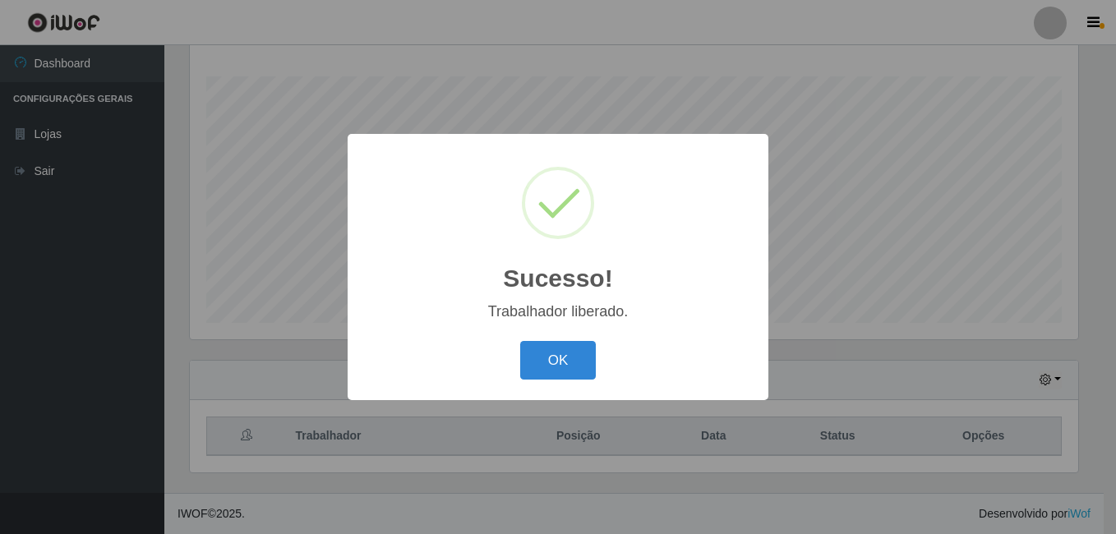
click at [520, 341] on button "OK" at bounding box center [558, 360] width 76 height 39
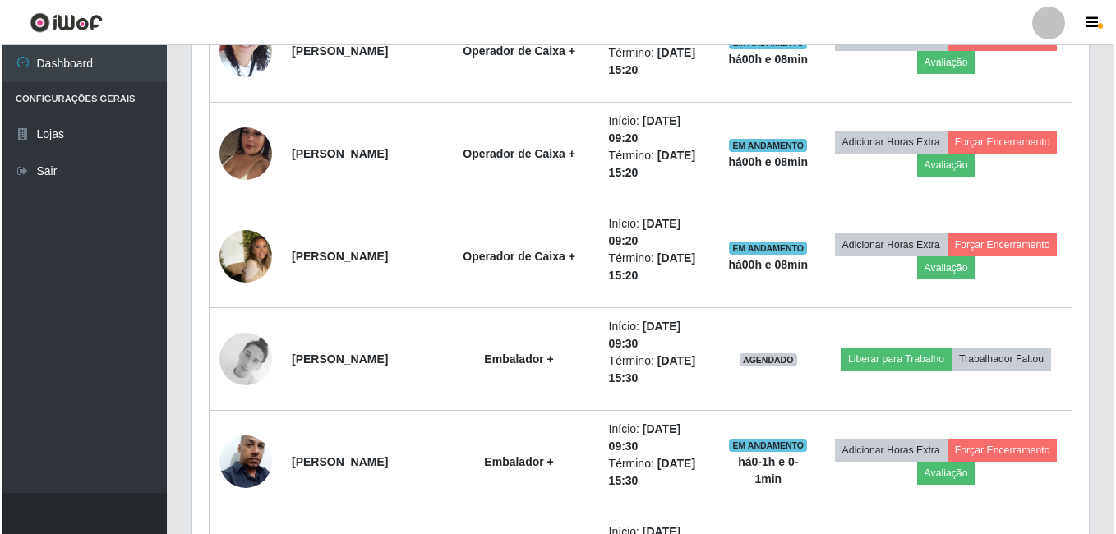
scroll to position [1579, 0]
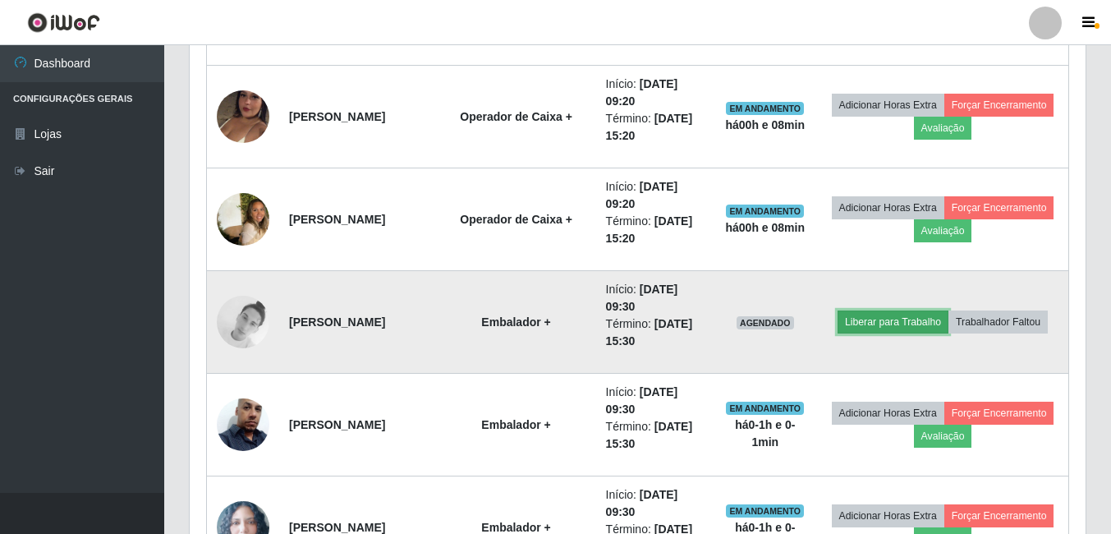
click at [911, 320] on button "Liberar para Trabalho" at bounding box center [893, 322] width 111 height 23
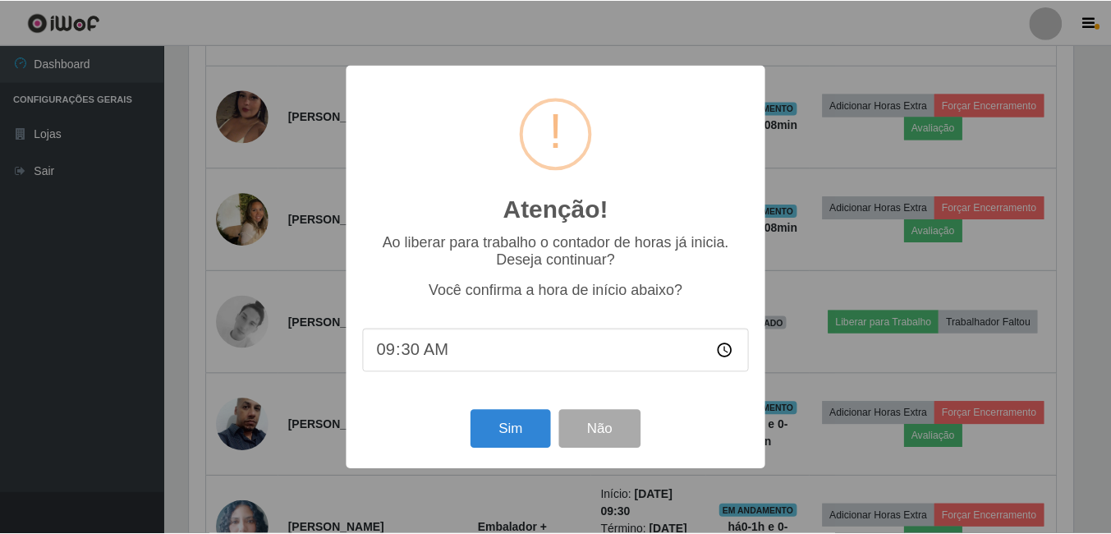
scroll to position [341, 888]
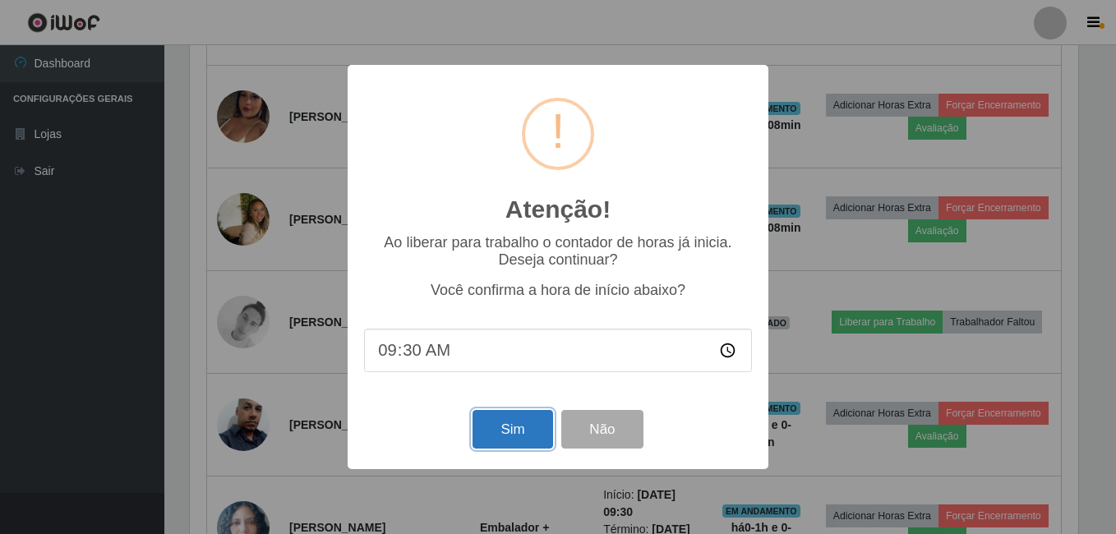
click at [526, 433] on button "Sim" at bounding box center [512, 429] width 80 height 39
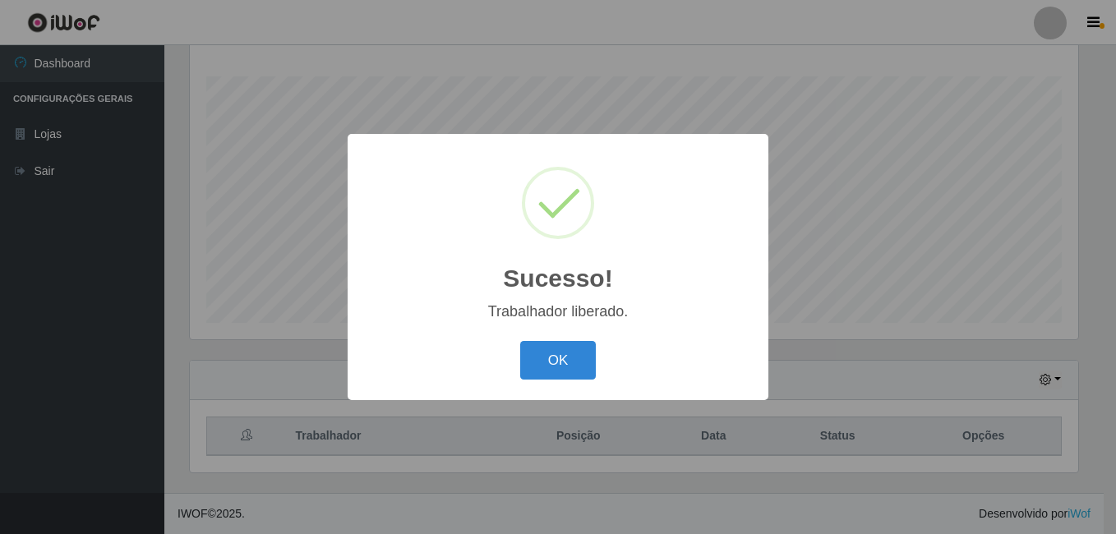
click at [520, 341] on button "OK" at bounding box center [558, 360] width 76 height 39
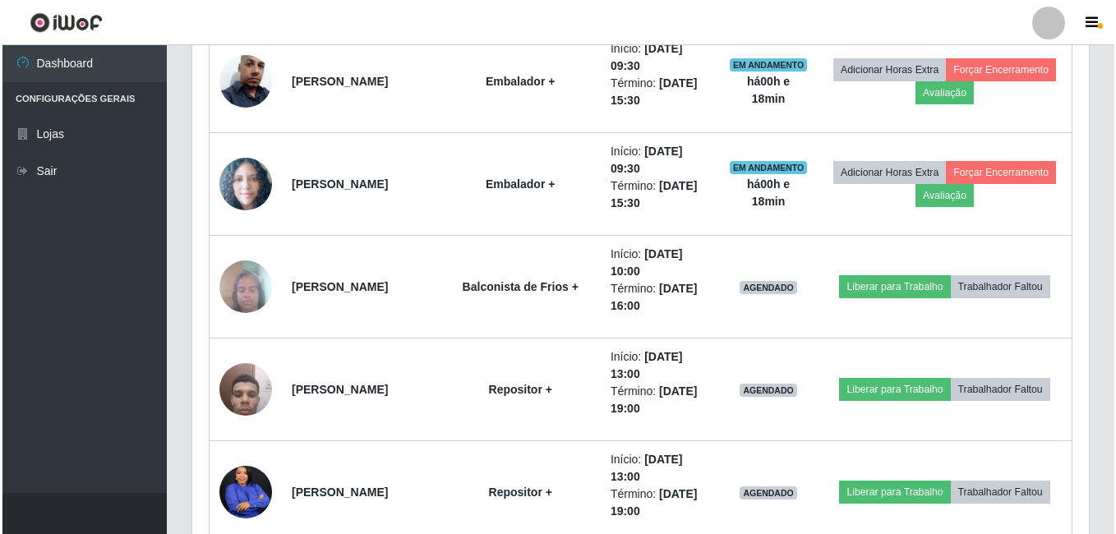
scroll to position [1969, 0]
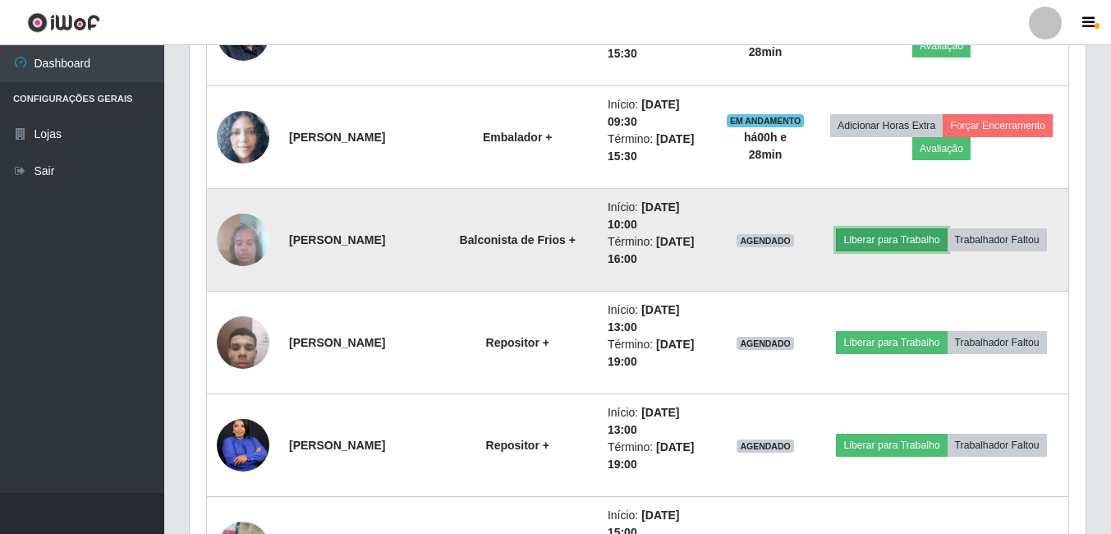
click at [873, 245] on button "Liberar para Trabalho" at bounding box center [891, 239] width 111 height 23
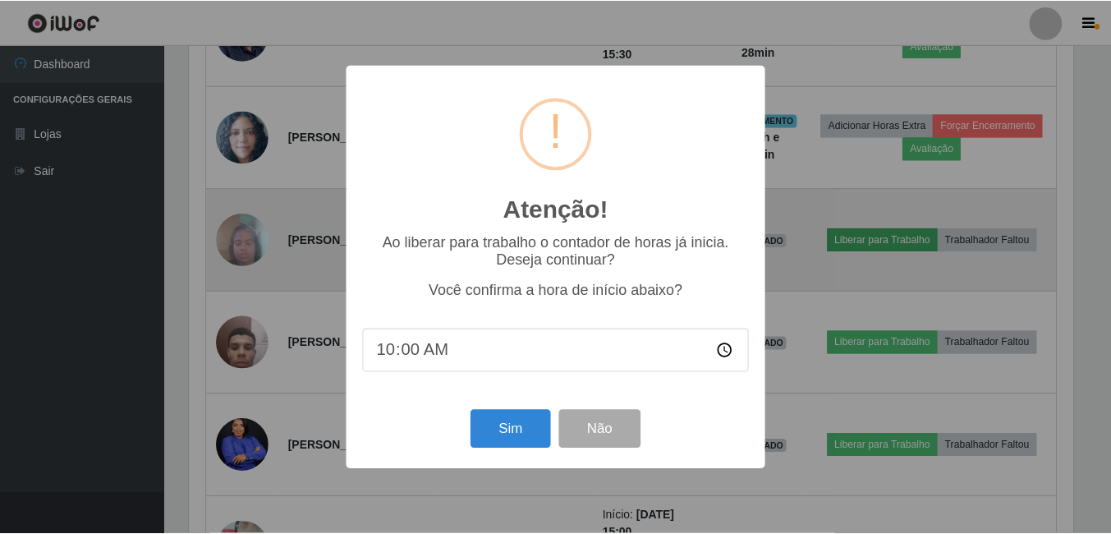
scroll to position [341, 888]
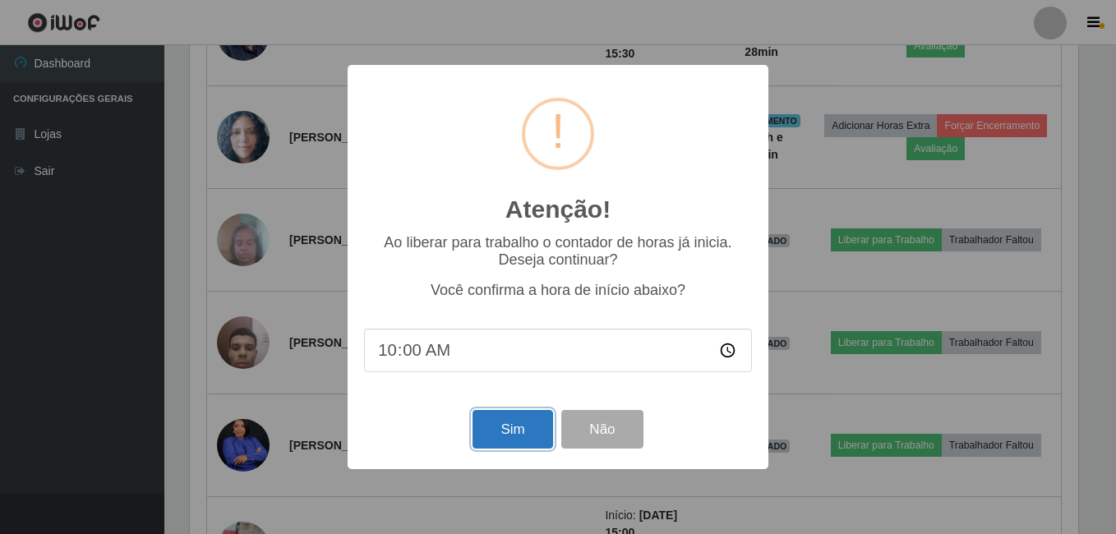
click at [527, 428] on button "Sim" at bounding box center [512, 429] width 80 height 39
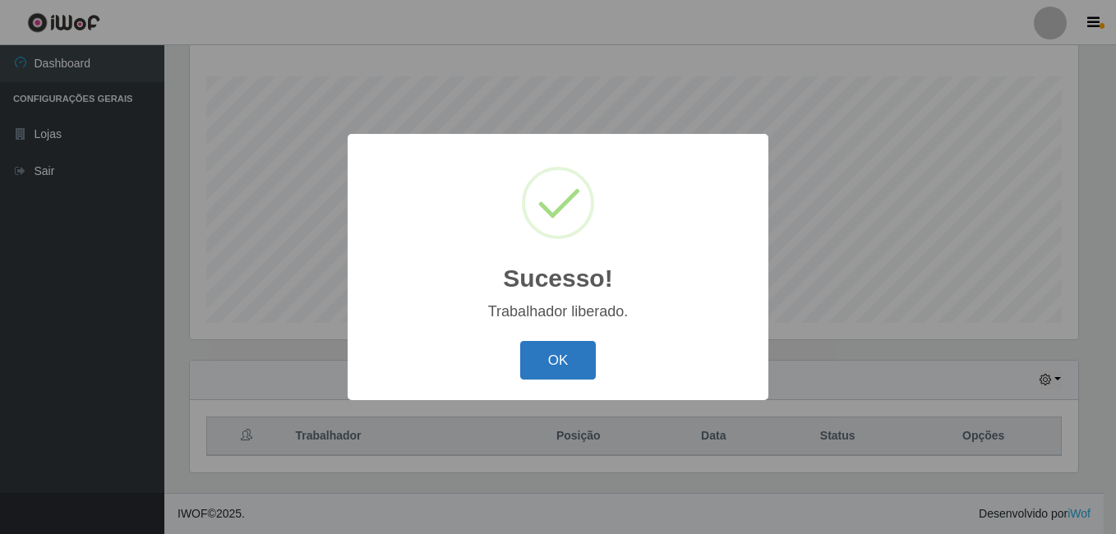
click at [568, 357] on button "OK" at bounding box center [558, 360] width 76 height 39
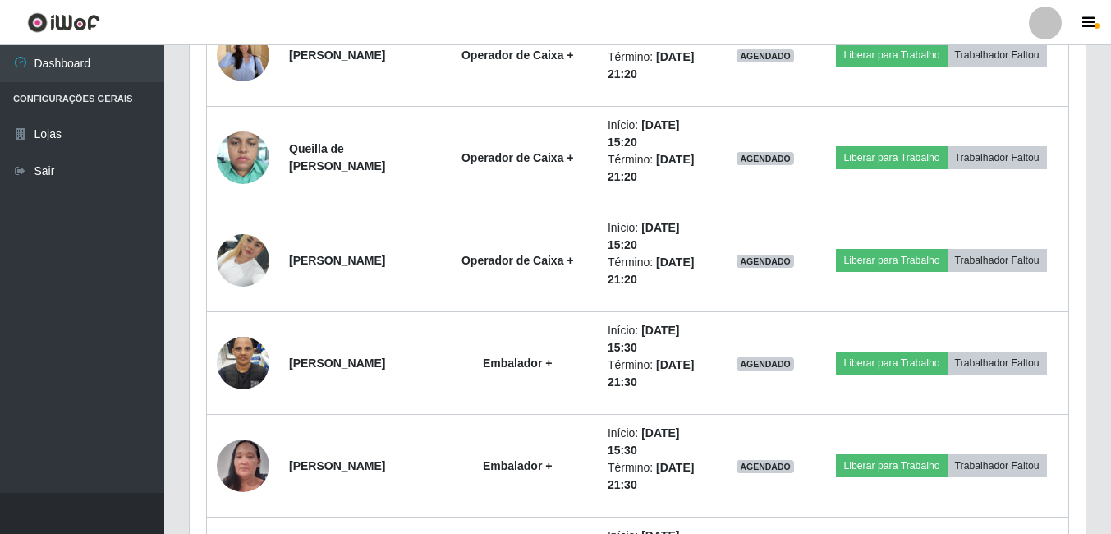
scroll to position [3005, 0]
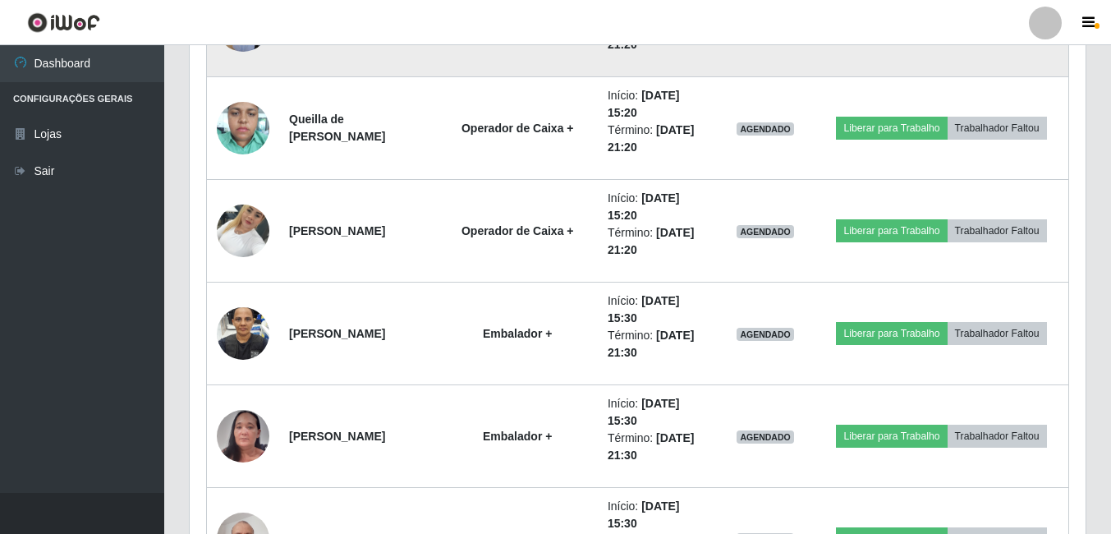
click at [800, 47] on td "AGENDADO" at bounding box center [765, 26] width 99 height 103
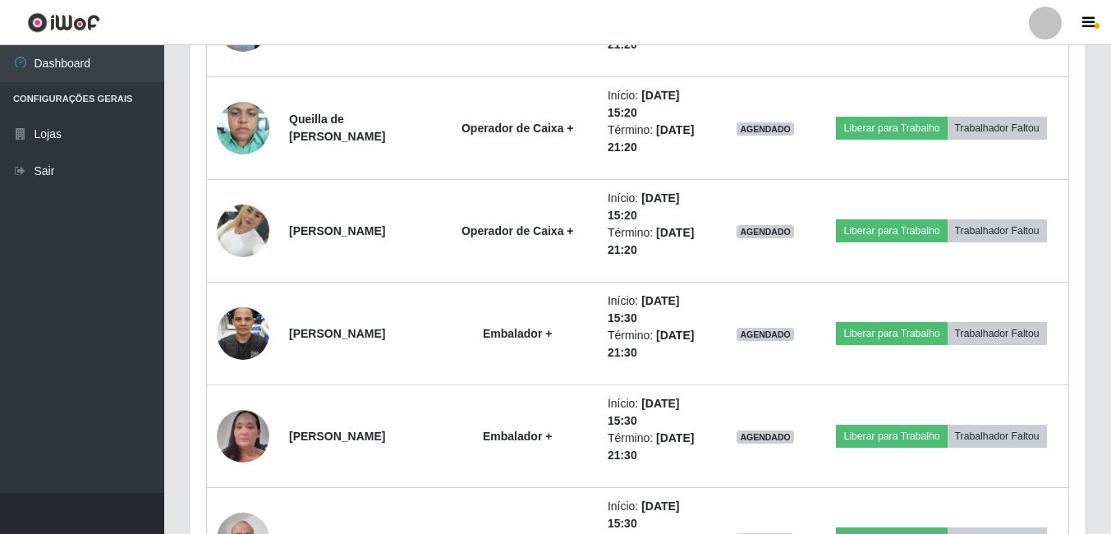
click at [803, 19] on header "Perfil Alterar Senha Sair" at bounding box center [555, 22] width 1111 height 45
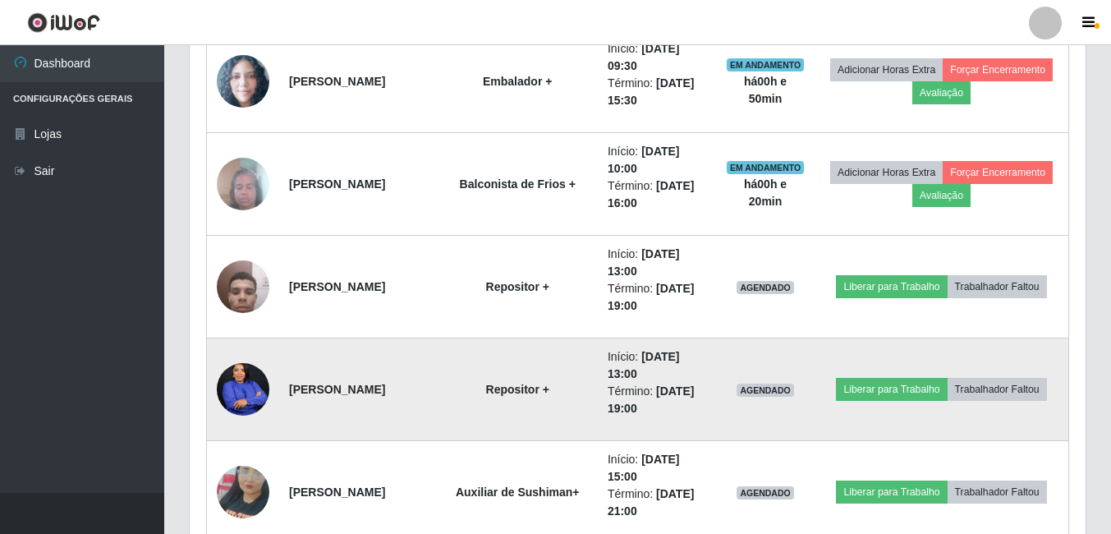
scroll to position [2054, 0]
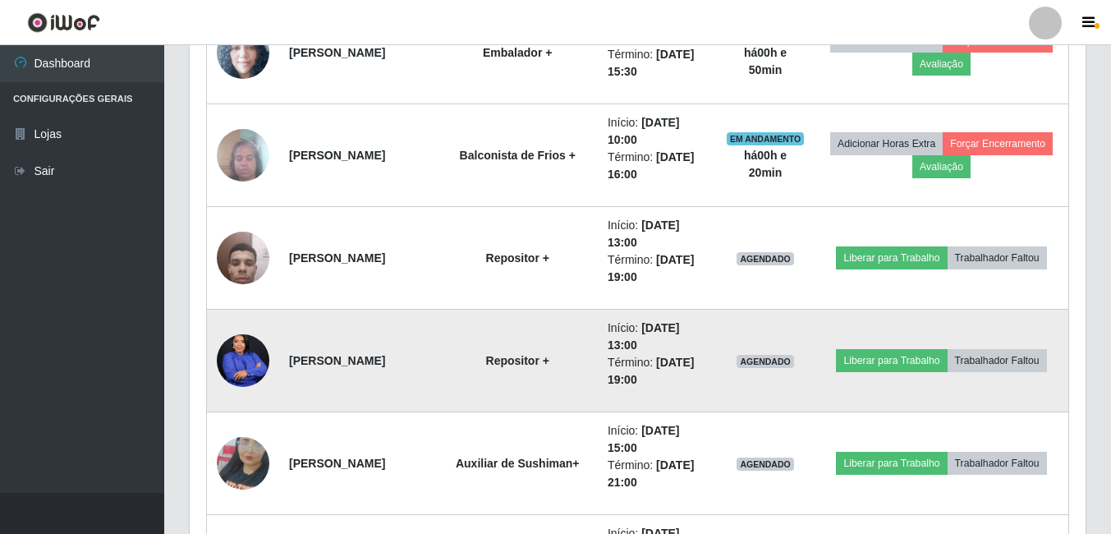
click at [248, 359] on img at bounding box center [243, 361] width 53 height 66
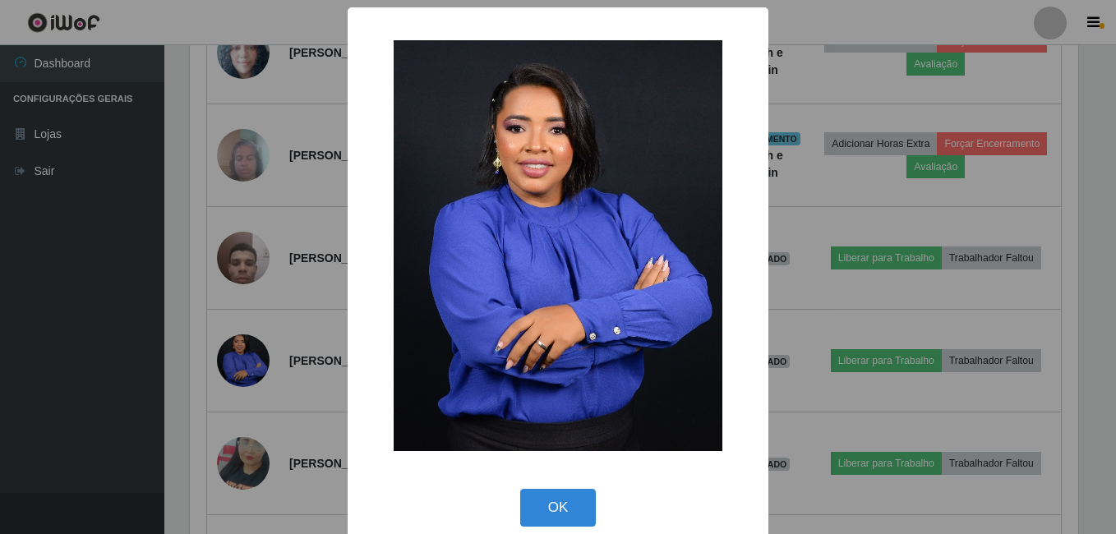
click at [223, 363] on div "× OK Cancel" at bounding box center [558, 267] width 1116 height 534
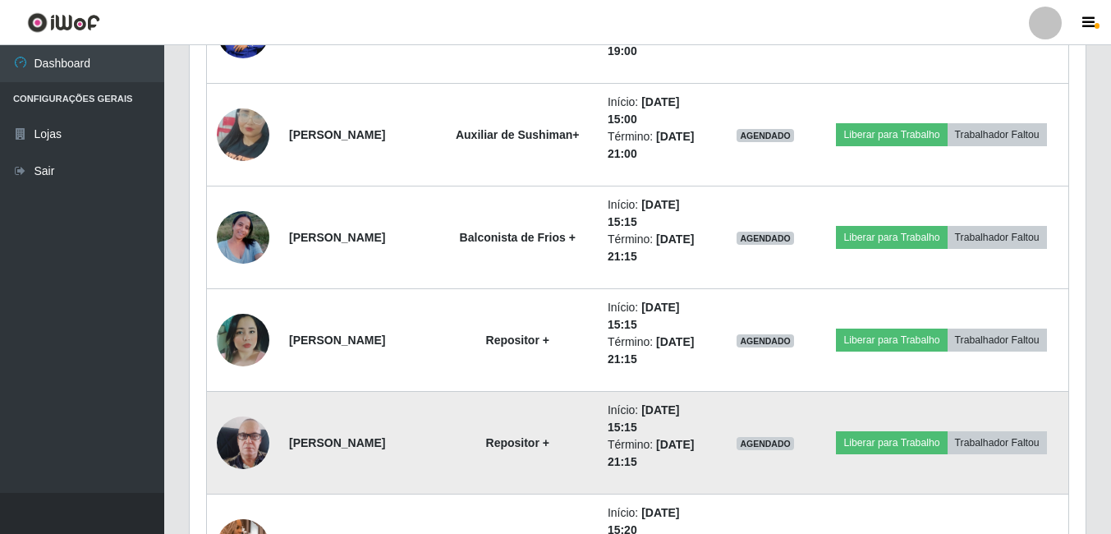
scroll to position [2464, 0]
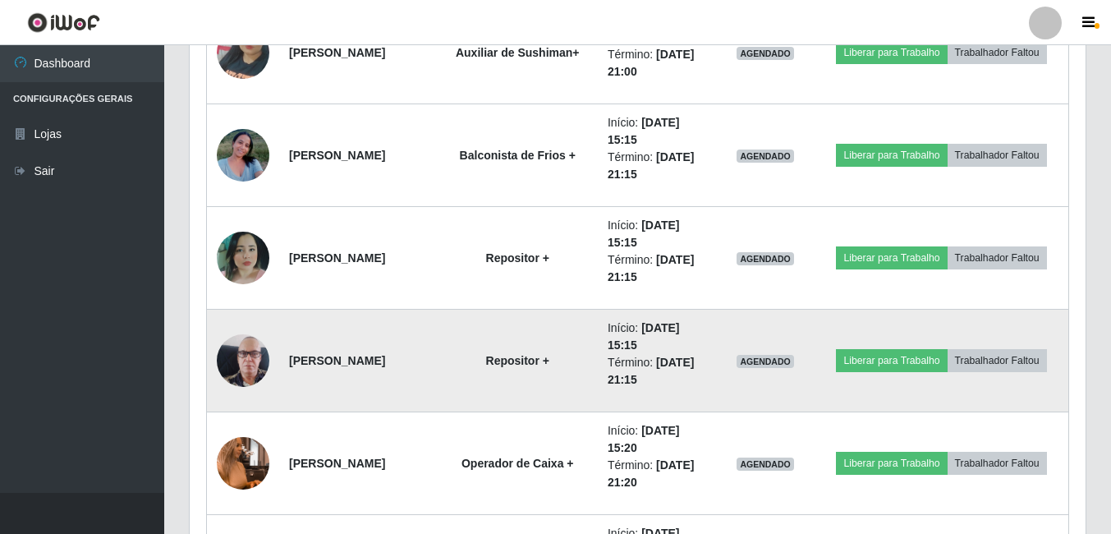
click at [254, 375] on img at bounding box center [243, 361] width 53 height 94
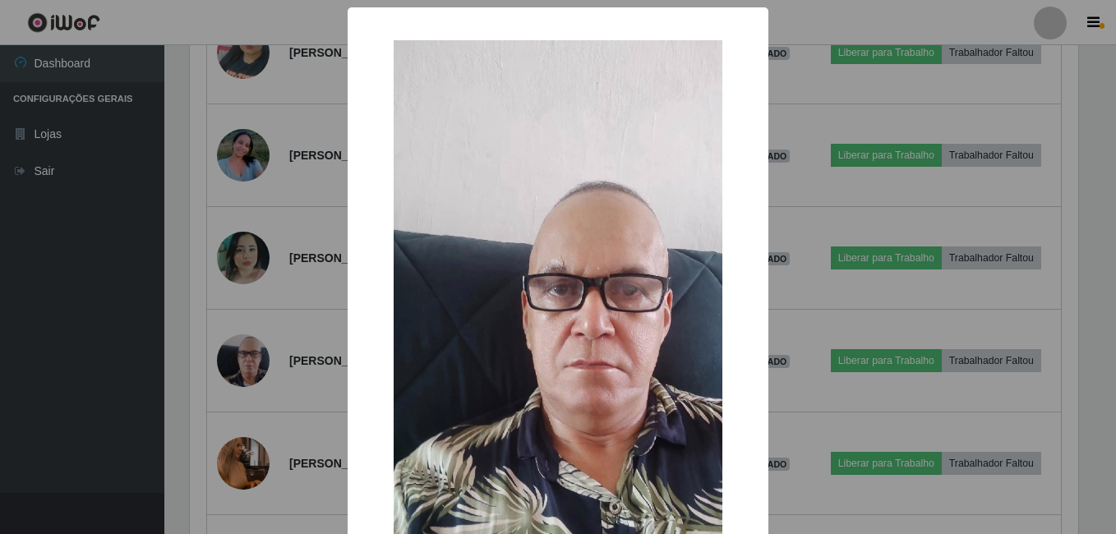
click at [196, 398] on div "× OK Cancel" at bounding box center [558, 267] width 1116 height 534
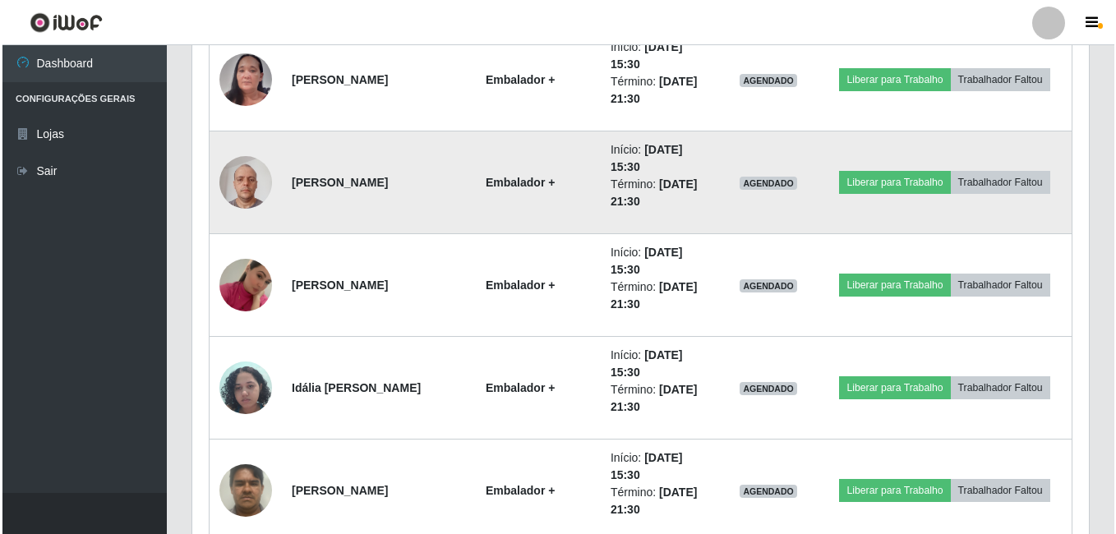
scroll to position [3448, 0]
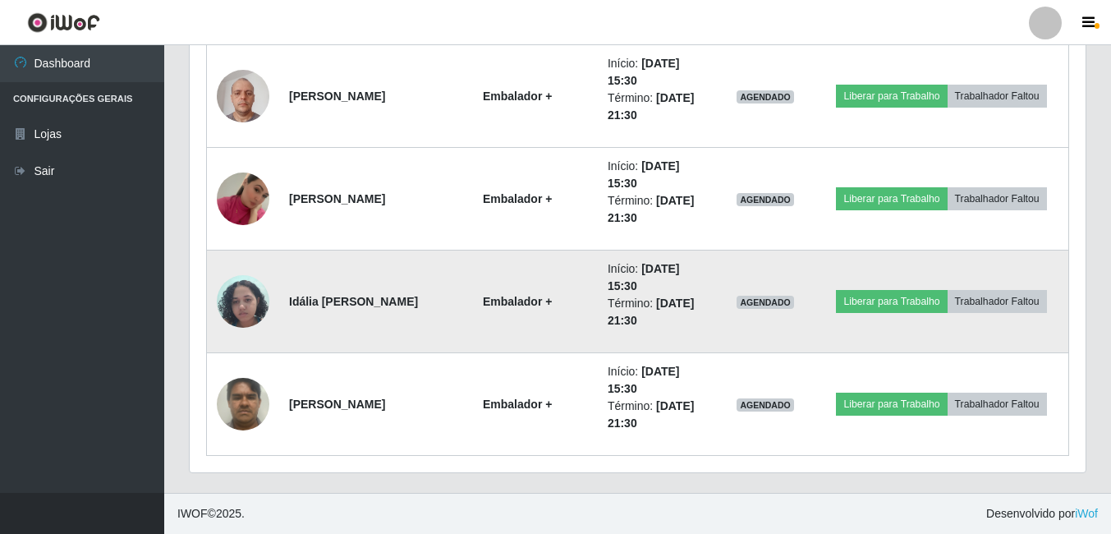
click at [254, 306] on img at bounding box center [243, 301] width 53 height 70
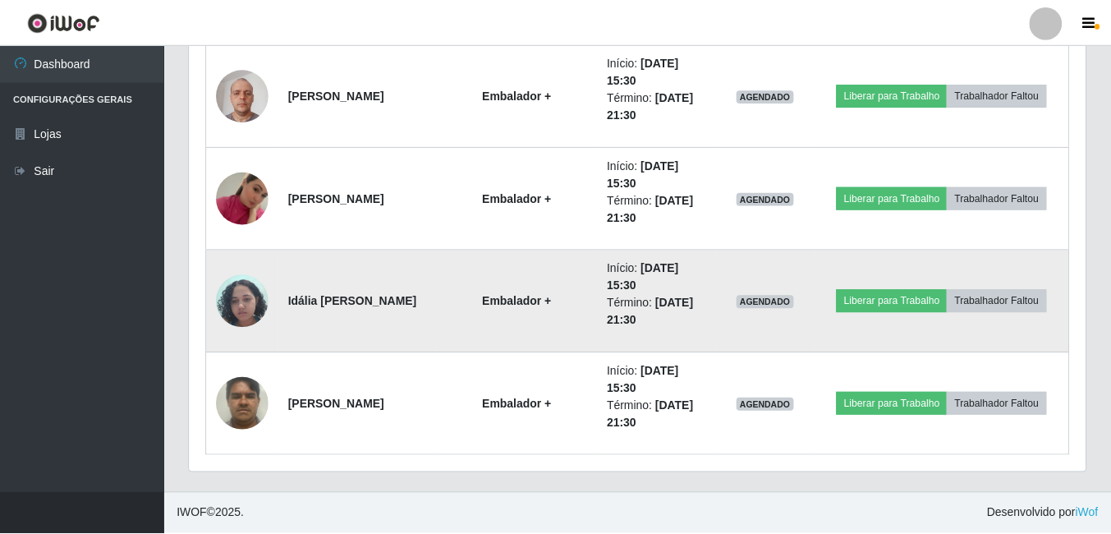
scroll to position [341, 888]
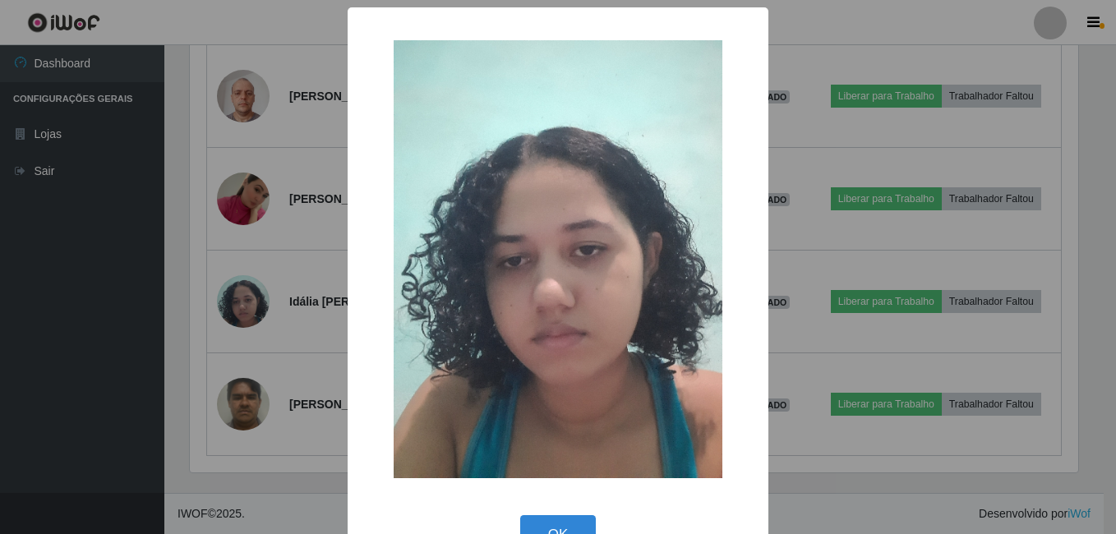
click at [221, 349] on div "× OK Cancel" at bounding box center [558, 267] width 1116 height 534
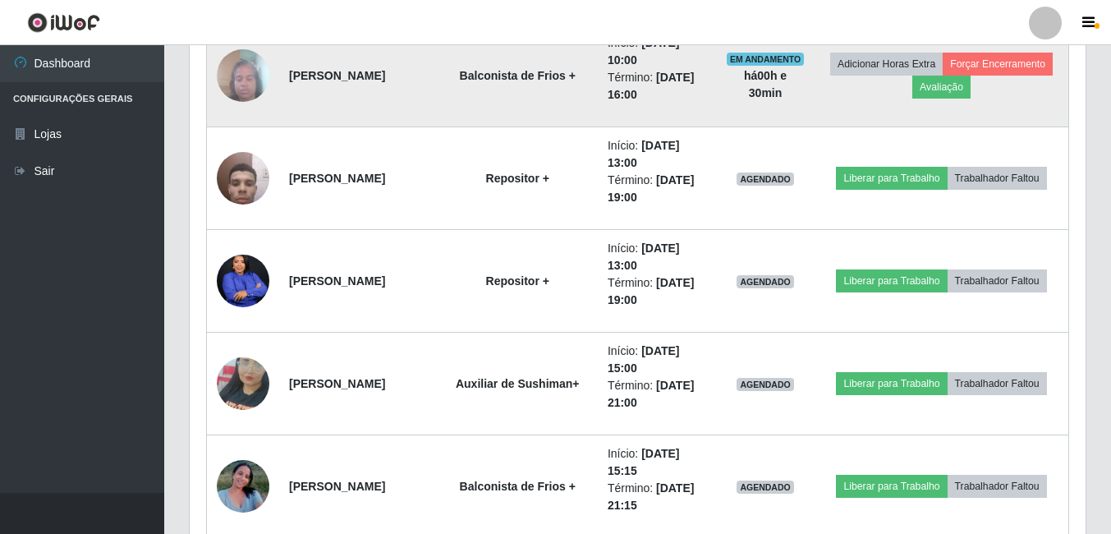
scroll to position [2051, 0]
